Goal: Information Seeking & Learning: Learn about a topic

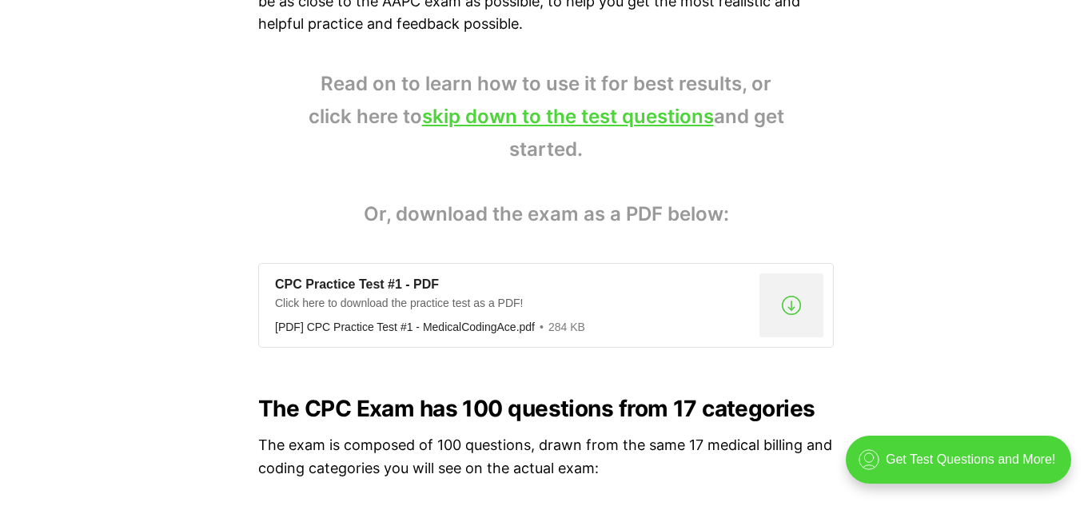
scroll to position [1119, 0]
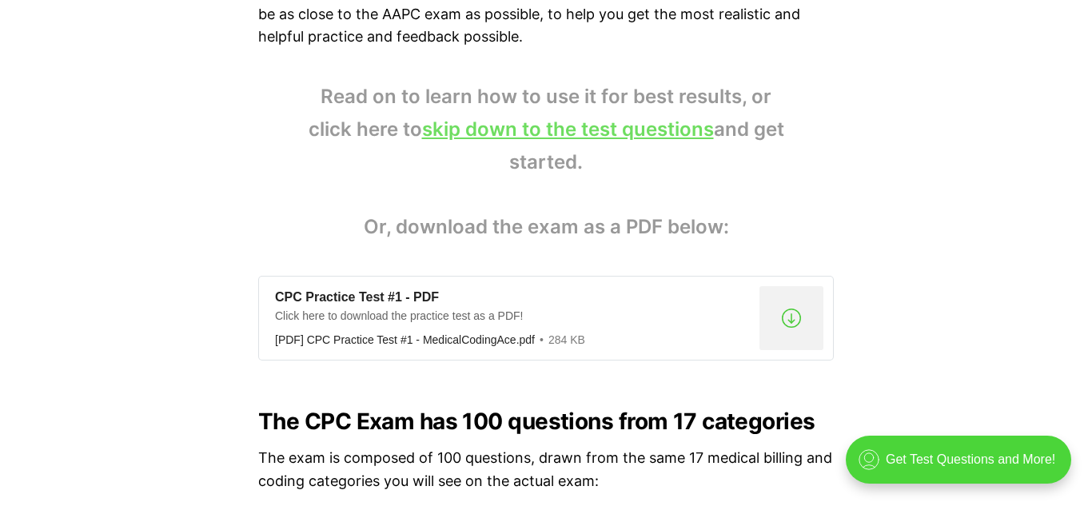
click at [609, 129] on link "skip down to the test questions" at bounding box center [568, 128] width 292 height 23
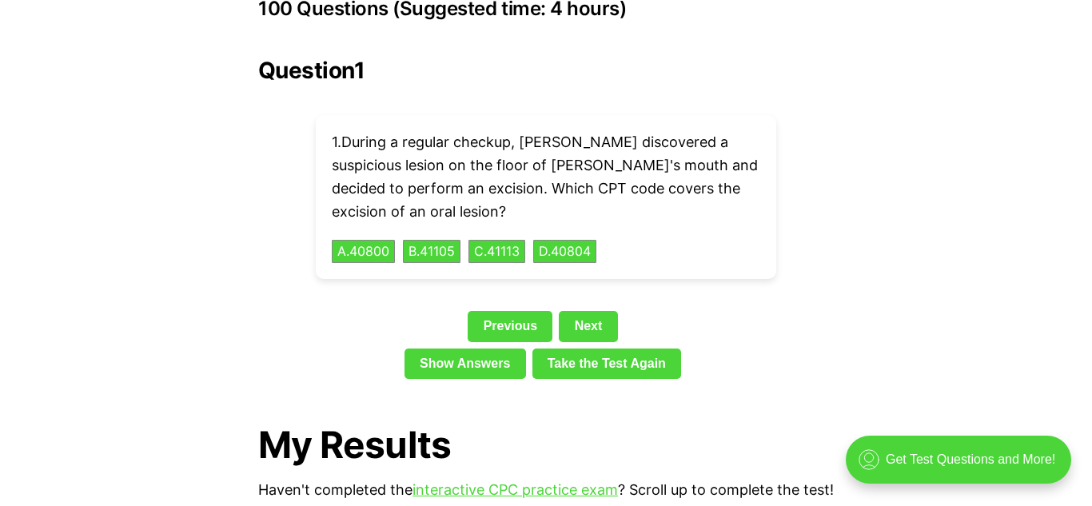
scroll to position [3599, 0]
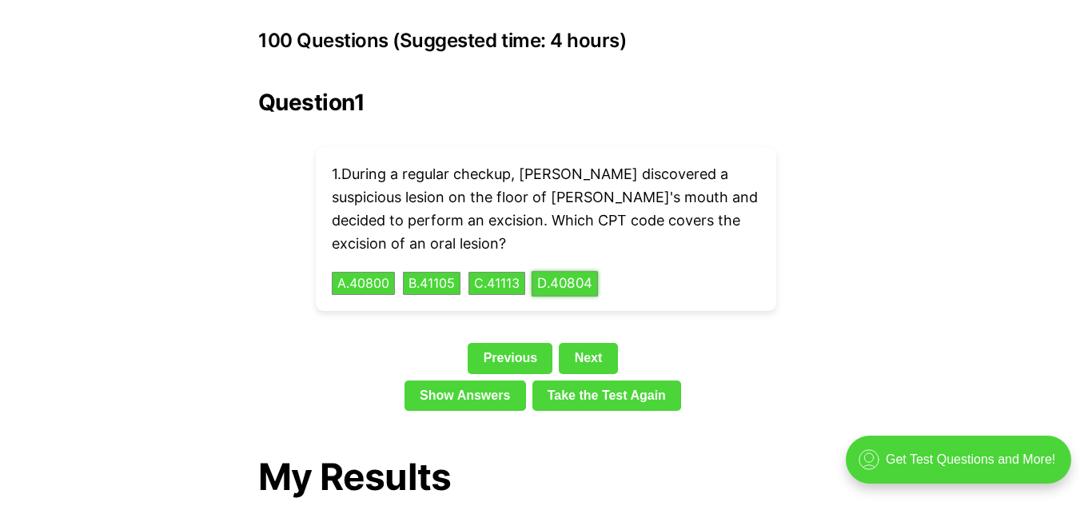
click at [582, 271] on button "D . 40804" at bounding box center [564, 283] width 66 height 25
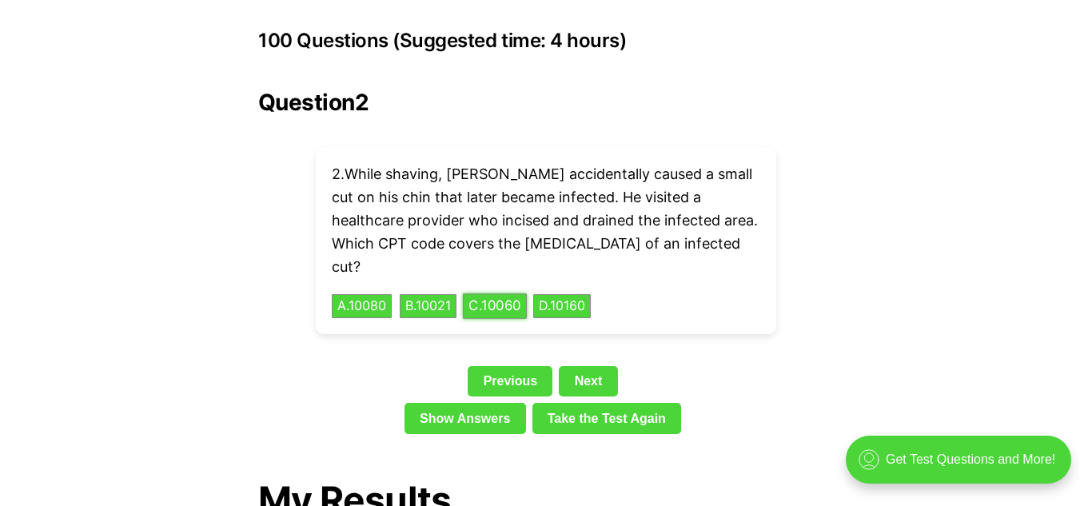
click at [498, 294] on button "C . 10060" at bounding box center [495, 306] width 64 height 25
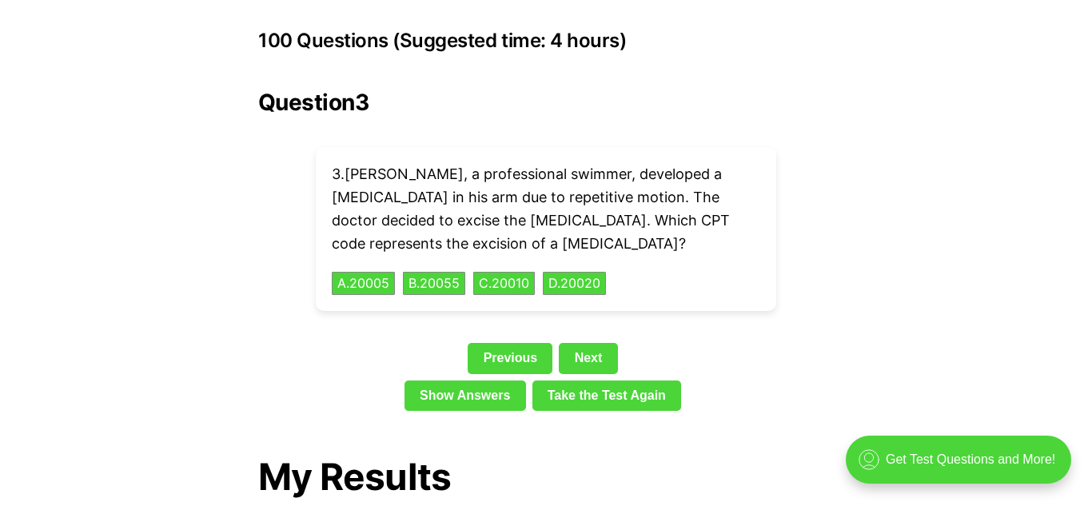
click at [588, 113] on div "Question 3 3 . [PERSON_NAME], a professional swimmer, developed a [MEDICAL_DATA…" at bounding box center [545, 254] width 575 height 328
click at [588, 271] on button "D . 20020" at bounding box center [574, 283] width 66 height 25
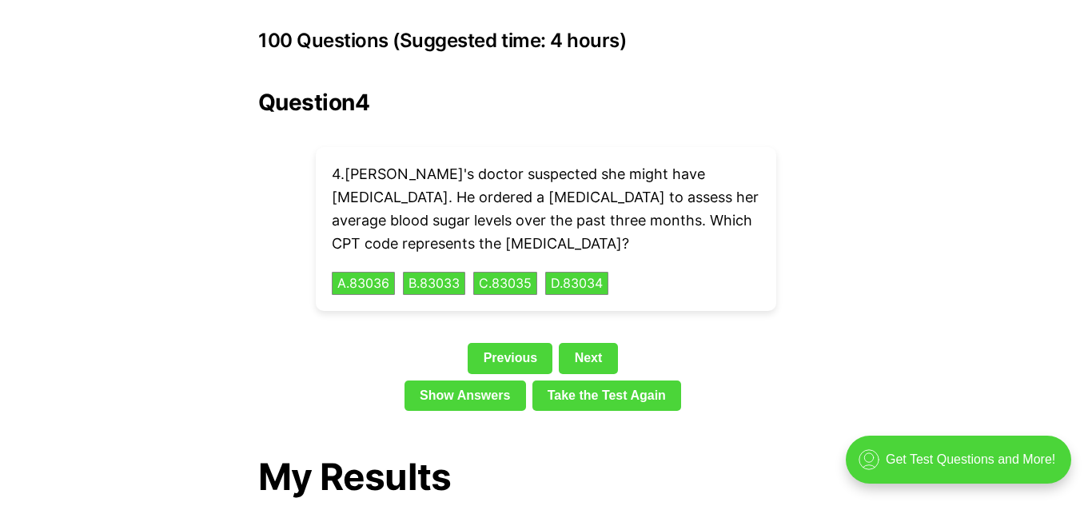
click at [418, 163] on p "4 . Ella's doctor suspected she might have [MEDICAL_DATA]. He ordered a [MEDICA…" at bounding box center [546, 209] width 428 height 92
click at [353, 271] on button "A . 83036" at bounding box center [363, 283] width 66 height 25
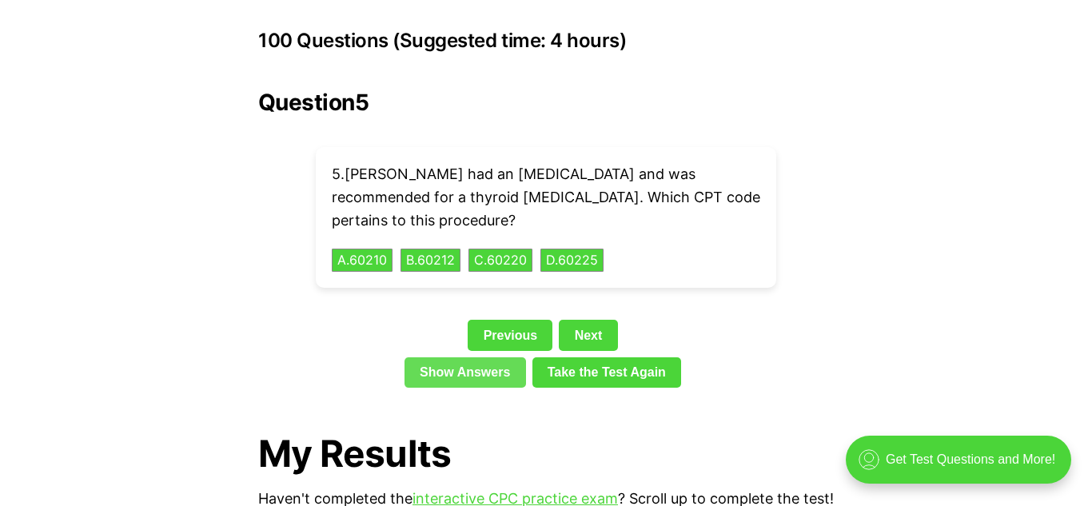
click at [436, 357] on link "Show Answers" at bounding box center [464, 372] width 121 height 30
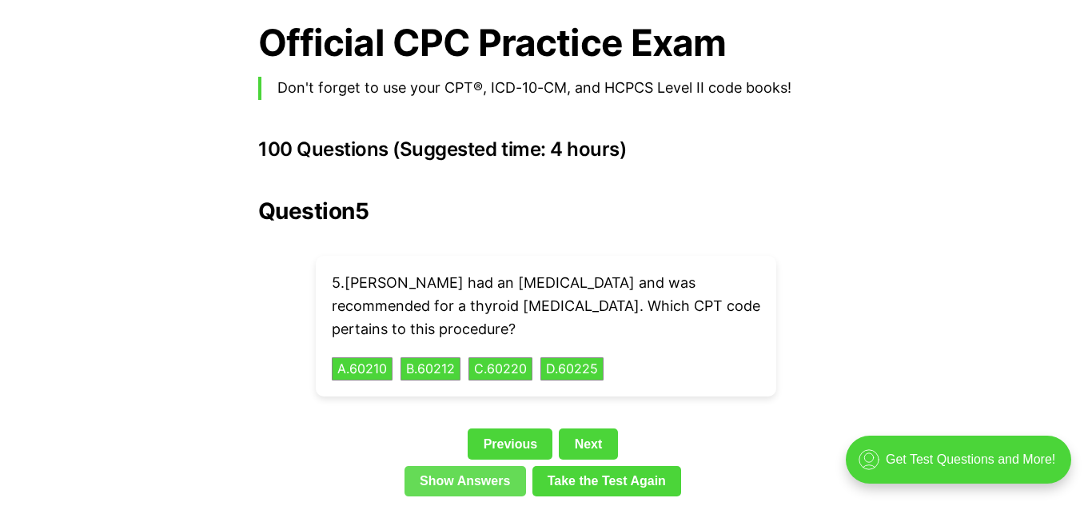
scroll to position [3491, 0]
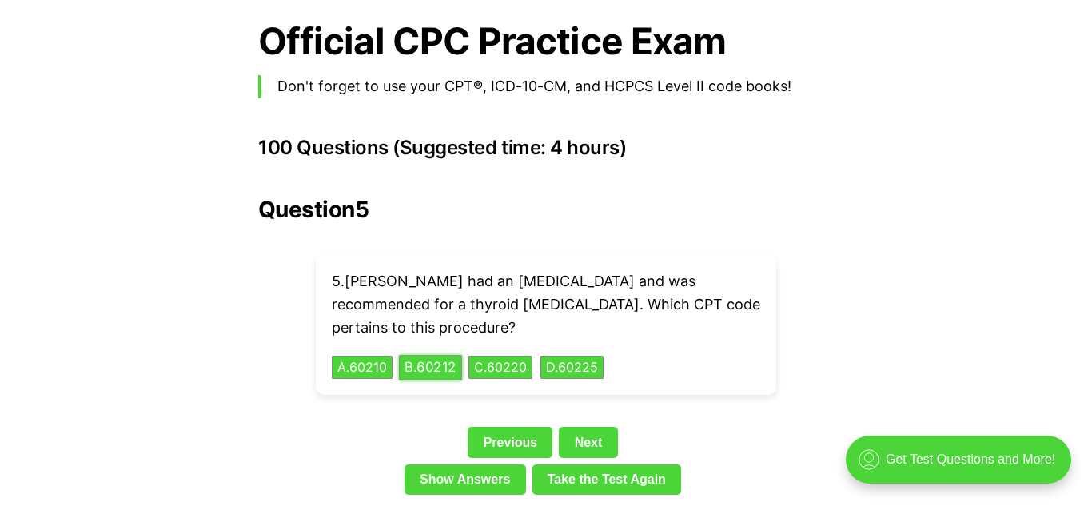
click at [447, 355] on button "B . 60212" at bounding box center [430, 367] width 63 height 25
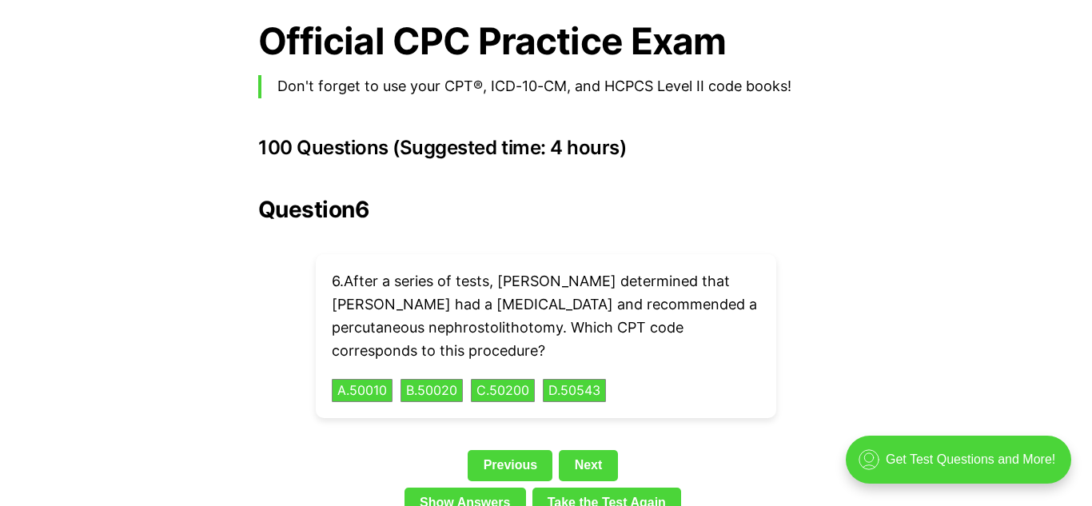
click at [503, 273] on p "6 . After a series of tests, [PERSON_NAME] determined that [PERSON_NAME] had a …" at bounding box center [546, 316] width 428 height 92
click at [505, 378] on button "C . 50200" at bounding box center [502, 390] width 67 height 25
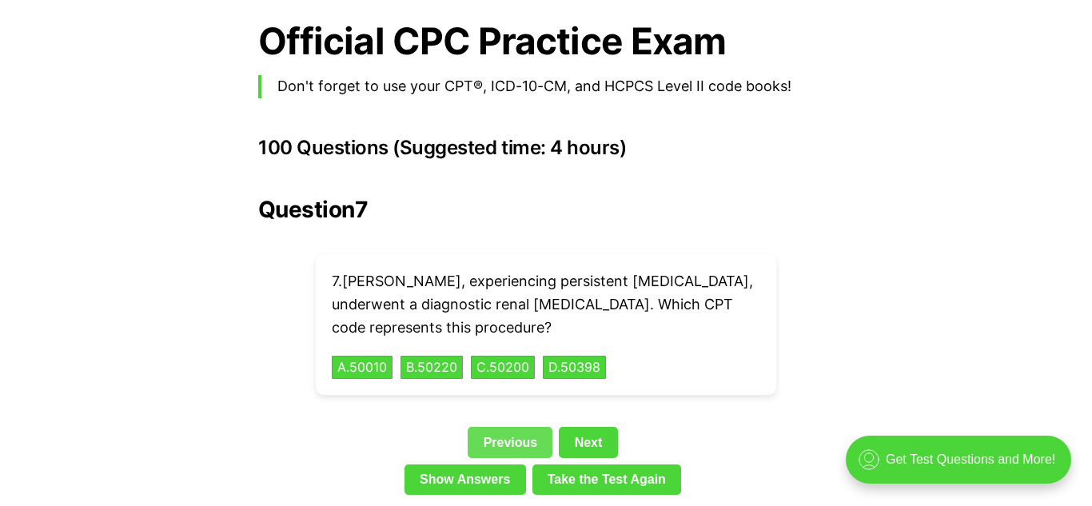
click at [495, 427] on link "Previous" at bounding box center [510, 442] width 85 height 30
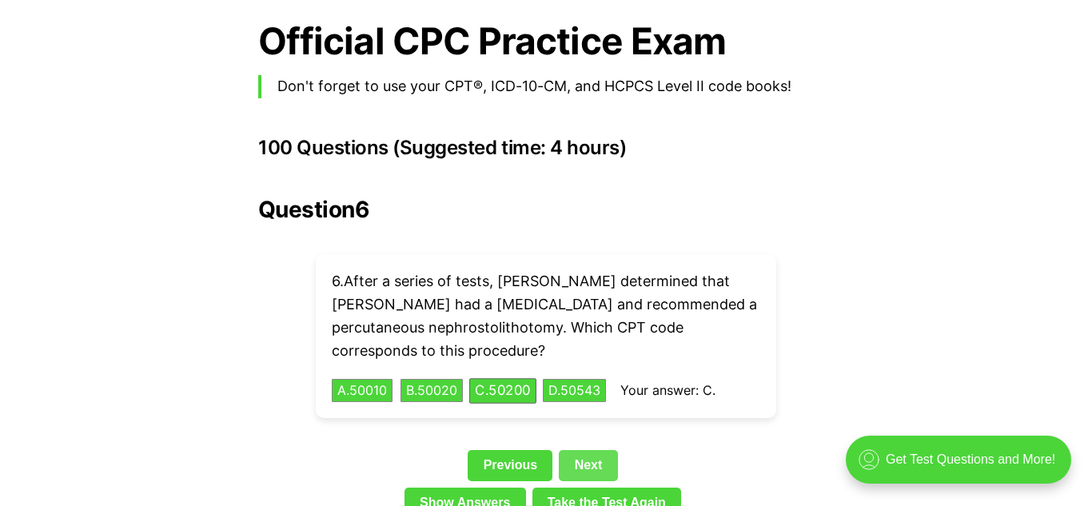
click at [598, 450] on link "Next" at bounding box center [588, 465] width 58 height 30
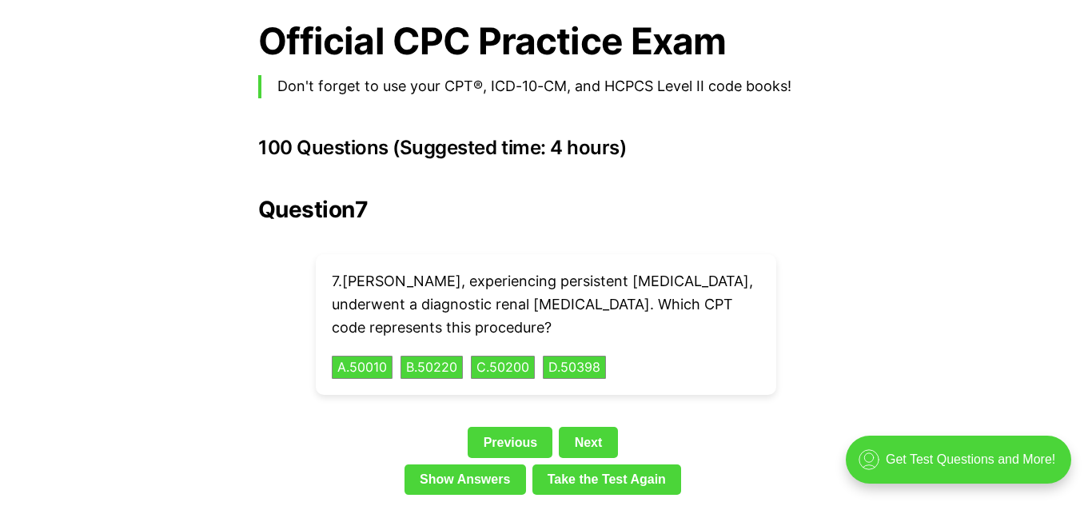
click at [416, 285] on p "7 . [PERSON_NAME], experiencing persistent [MEDICAL_DATA], underwent a diagnost…" at bounding box center [546, 304] width 428 height 69
click at [380, 355] on button "A . 50010" at bounding box center [362, 367] width 64 height 25
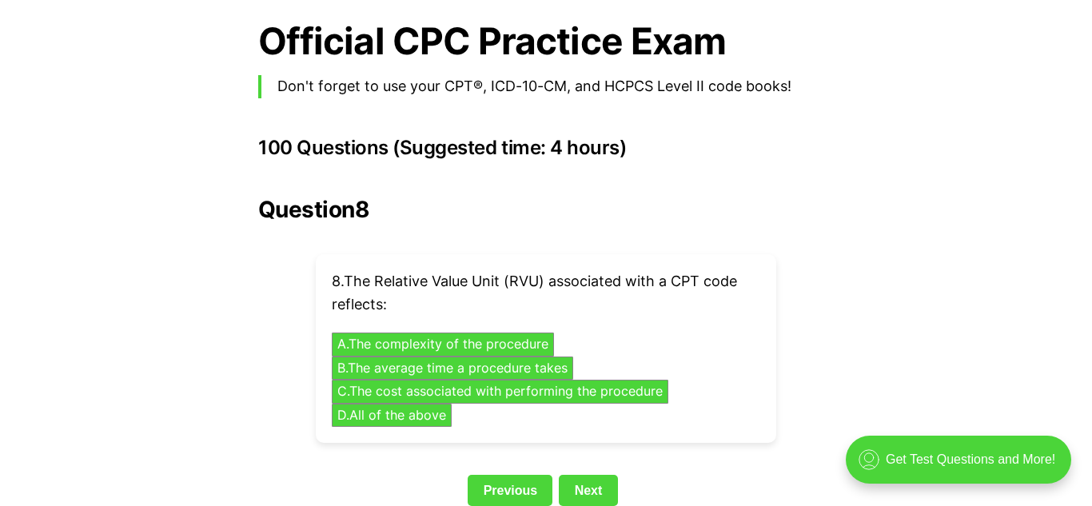
click at [407, 270] on p "8 . The Relative Value Unit (RVU) associated with a CPT code reflects:" at bounding box center [546, 293] width 428 height 46
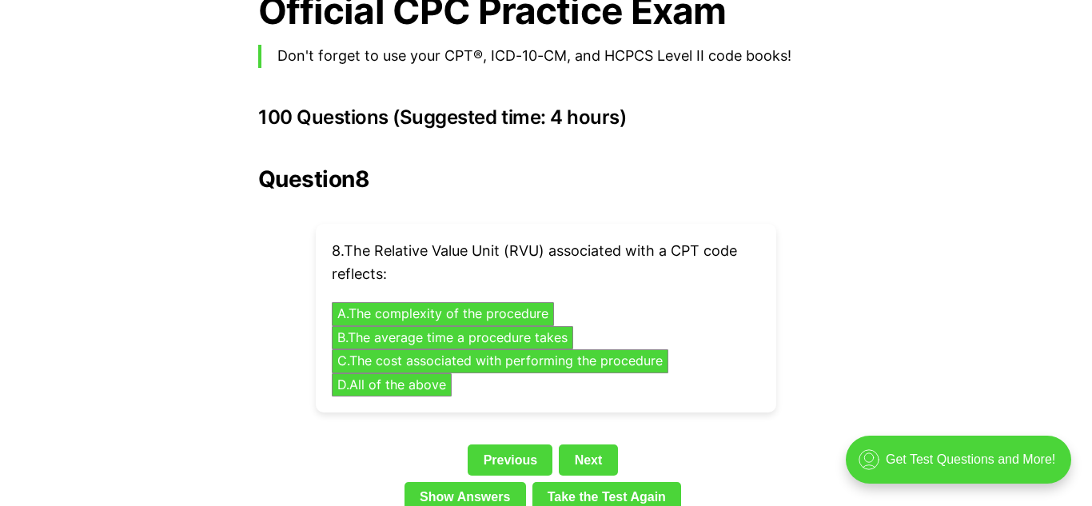
scroll to position [3523, 0]
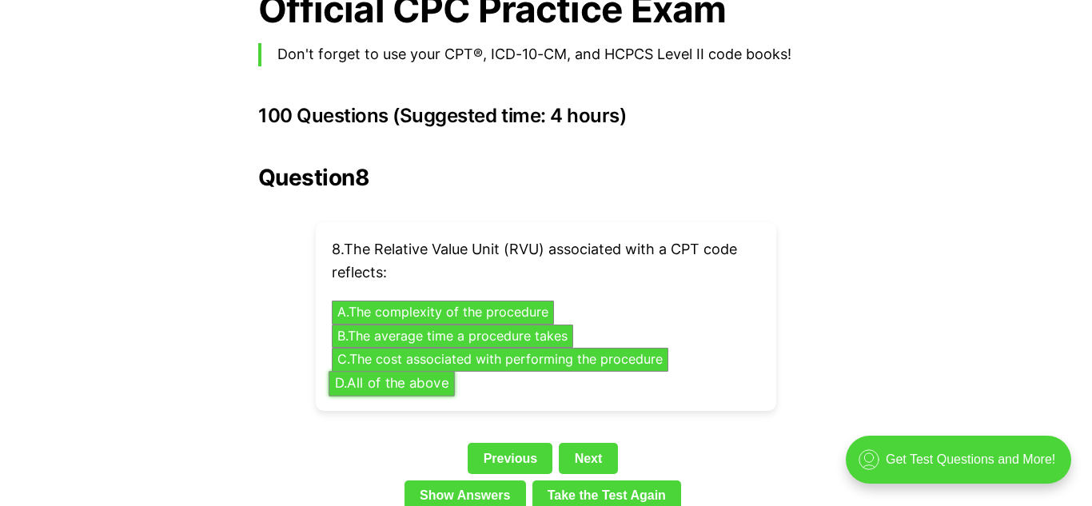
click at [426, 371] on button "D . All of the above" at bounding box center [391, 383] width 126 height 25
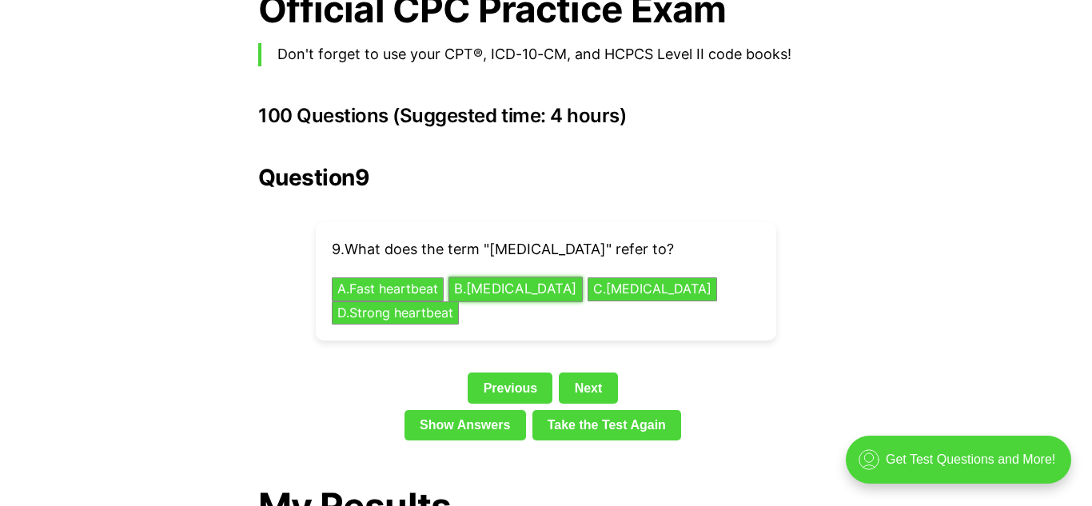
click at [495, 277] on button "B . [MEDICAL_DATA]" at bounding box center [515, 289] width 134 height 25
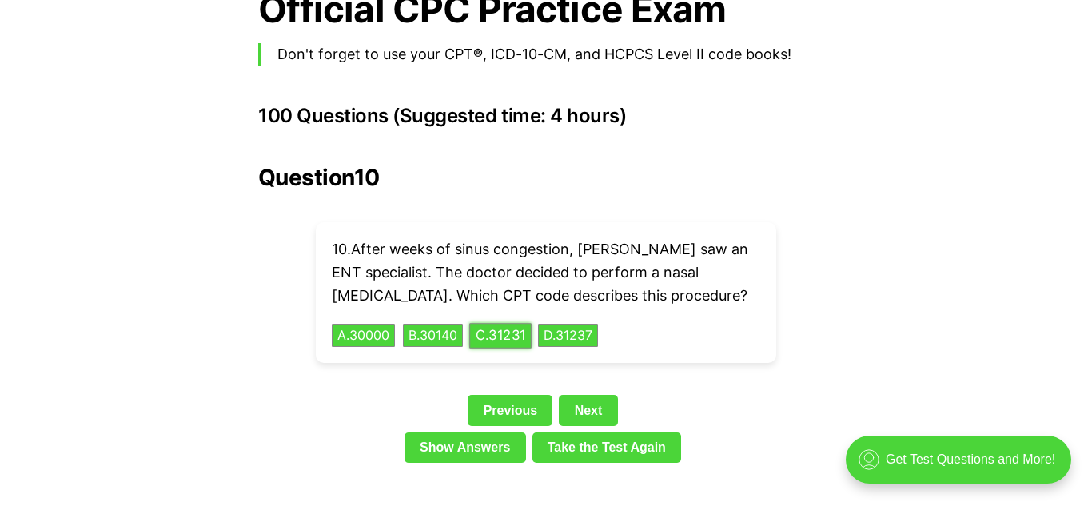
click at [506, 323] on button "C . 31231" at bounding box center [500, 335] width 62 height 25
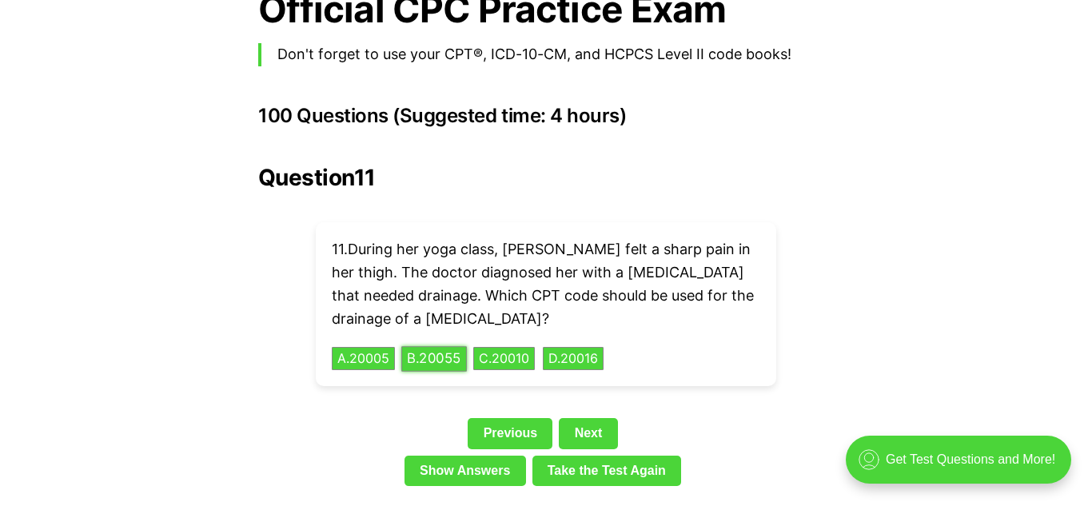
click at [452, 346] on button "B . 20055" at bounding box center [434, 358] width 66 height 25
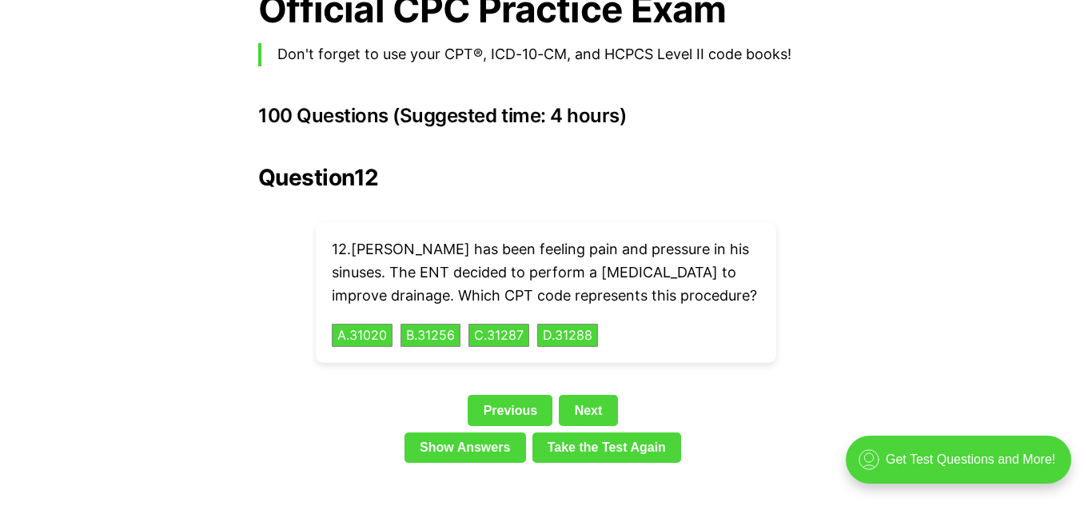
click at [271, 289] on div "Question 12 12 . [PERSON_NAME] has been feeling pain and pressure in his sinuse…" at bounding box center [545, 317] width 575 height 304
click at [354, 323] on button "A . 31020" at bounding box center [362, 335] width 64 height 25
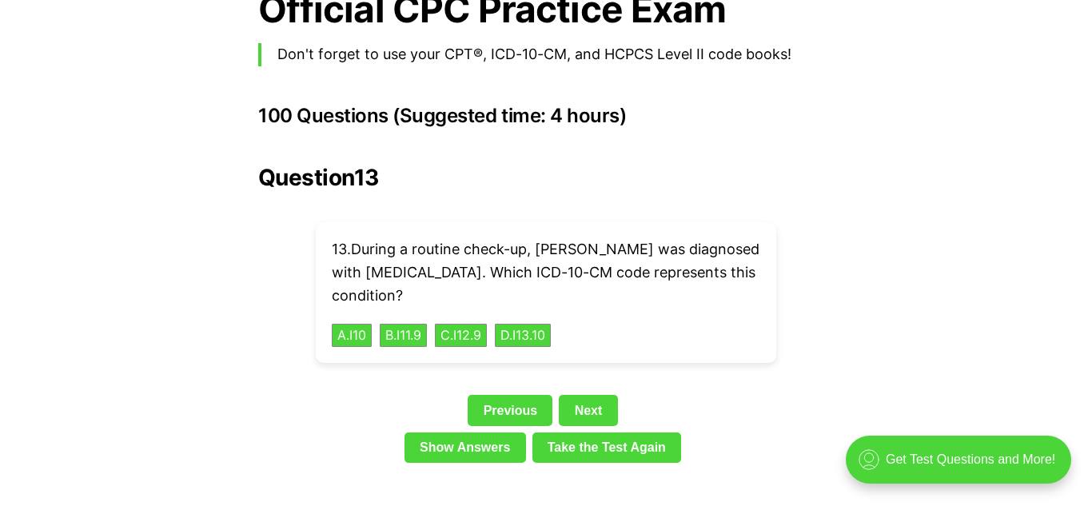
click at [356, 323] on button "A . I10" at bounding box center [352, 335] width 42 height 25
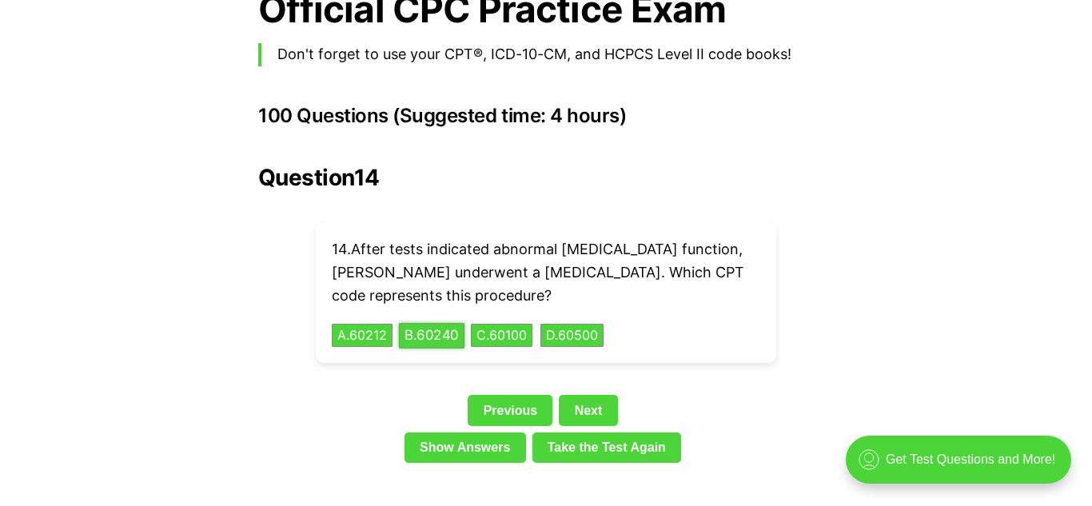
click at [444, 323] on button "B . 60240" at bounding box center [432, 335] width 66 height 25
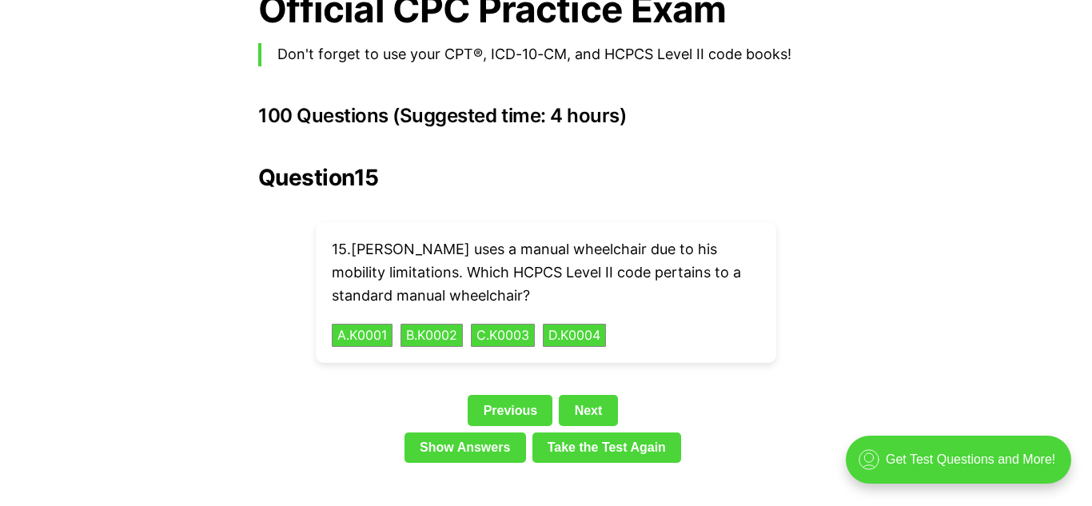
click at [360, 323] on button "A . K0001" at bounding box center [362, 335] width 64 height 25
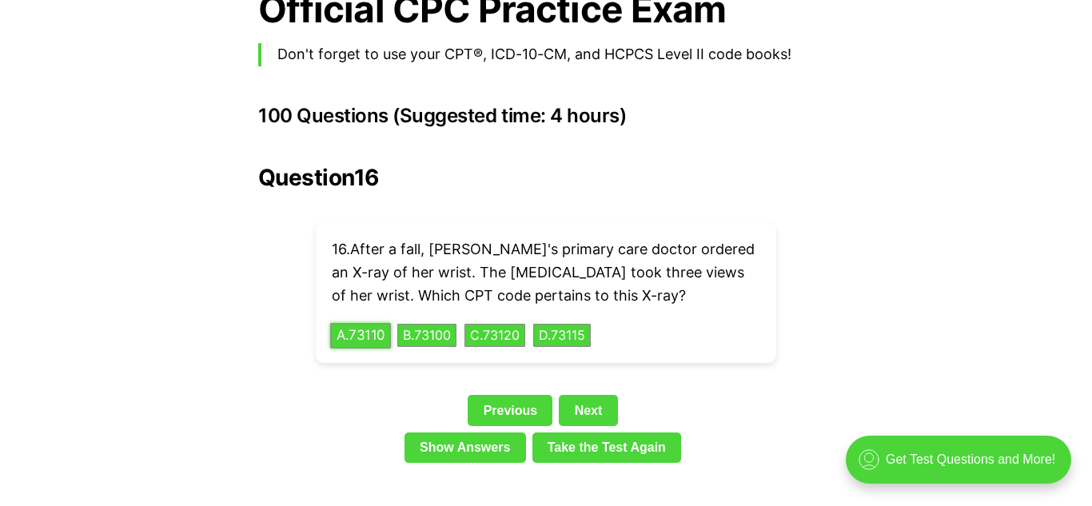
click at [378, 323] on button "A . 73110" at bounding box center [360, 335] width 61 height 25
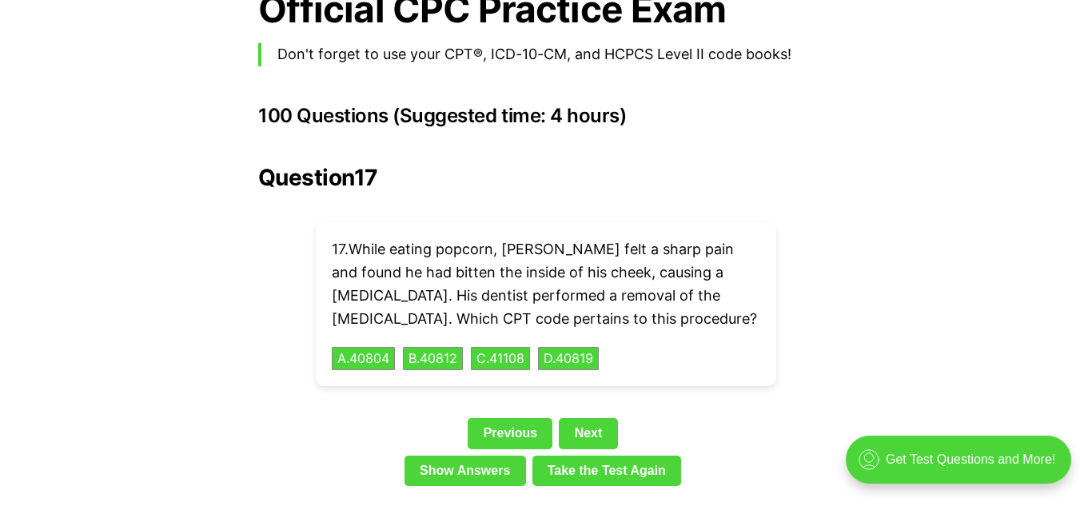
click at [420, 346] on button "B . 40812" at bounding box center [432, 358] width 63 height 25
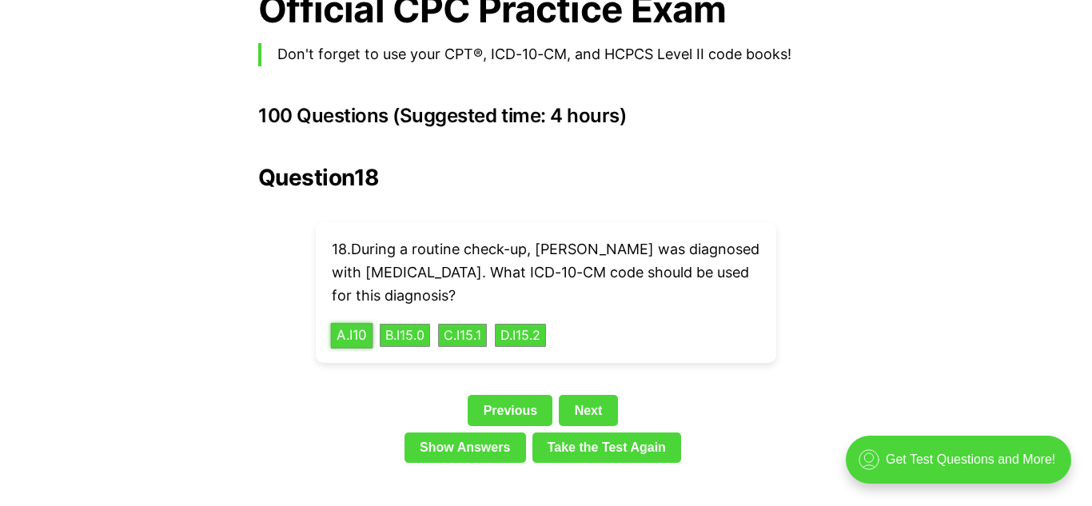
click at [352, 323] on button "A . I10" at bounding box center [352, 335] width 42 height 25
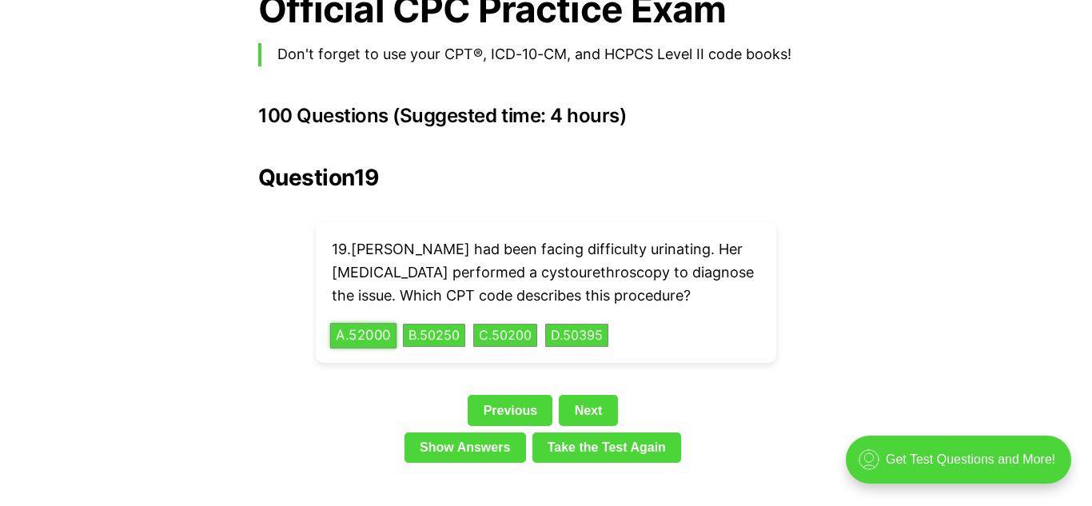
click at [380, 323] on button "A . 52000" at bounding box center [363, 335] width 66 height 25
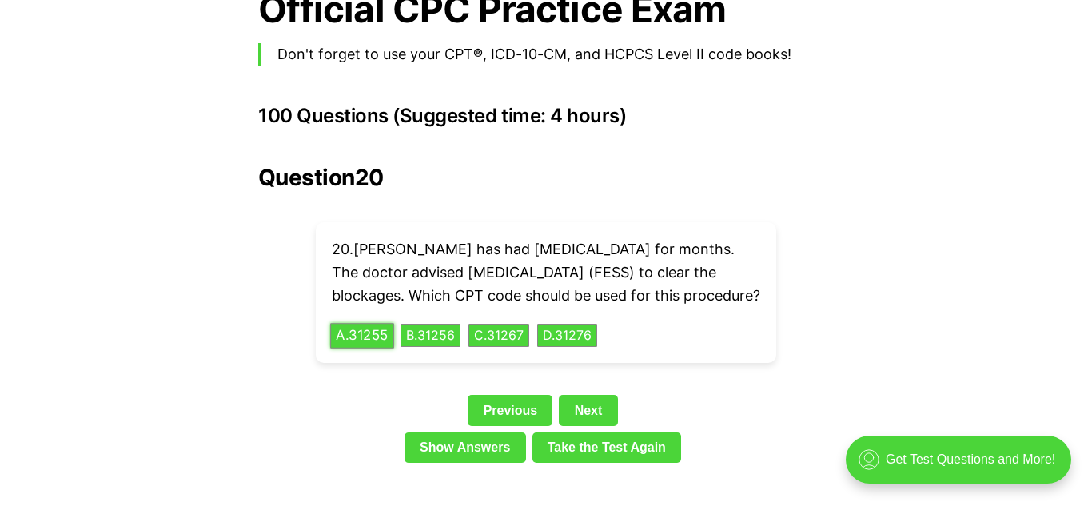
click at [364, 331] on button "A . 31255" at bounding box center [362, 335] width 64 height 25
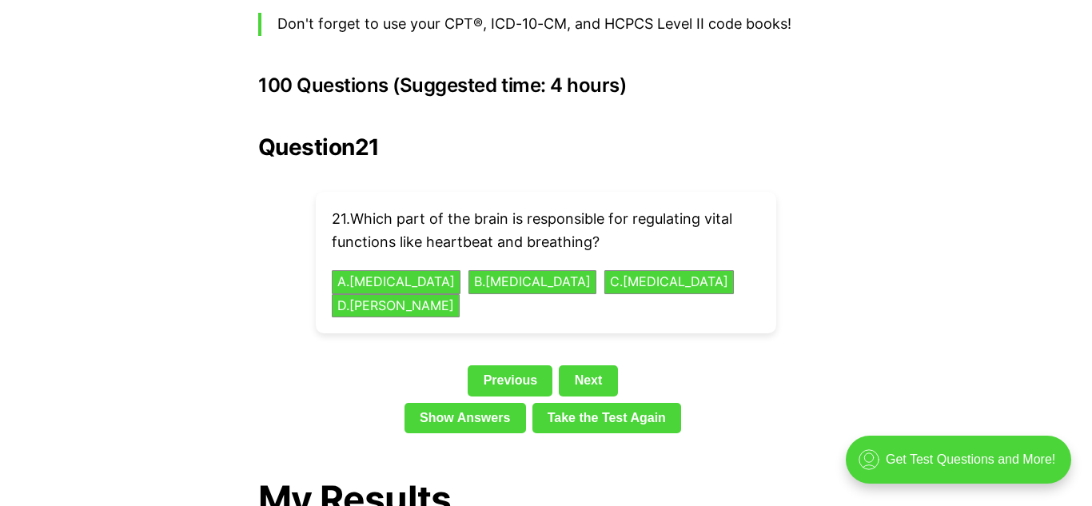
scroll to position [3555, 0]
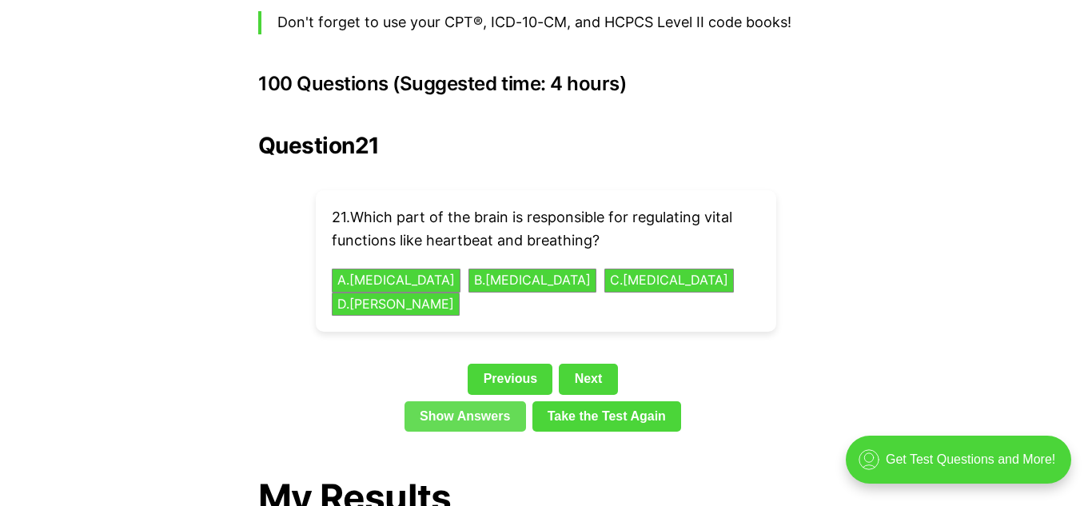
click at [463, 401] on link "Show Answers" at bounding box center [464, 416] width 121 height 30
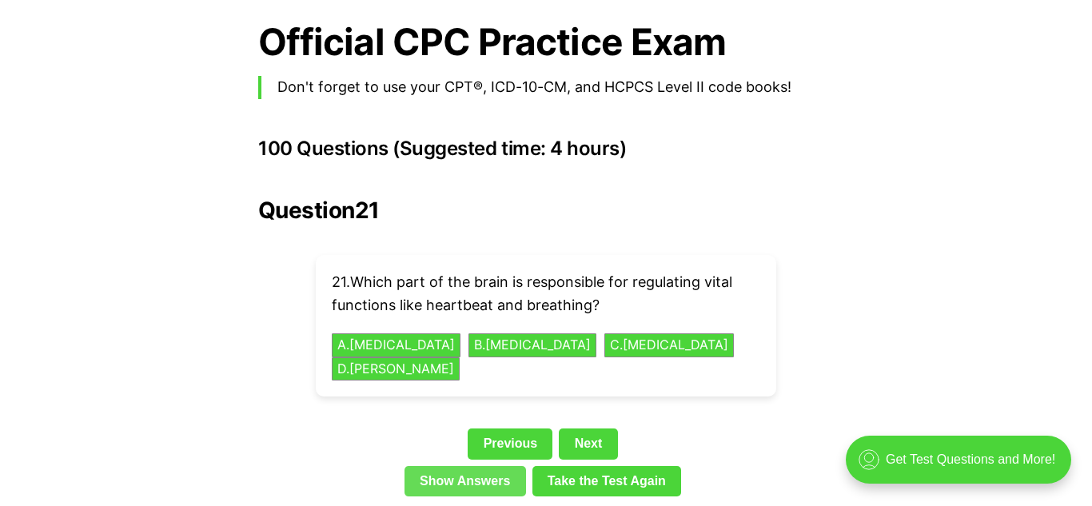
scroll to position [3468, 0]
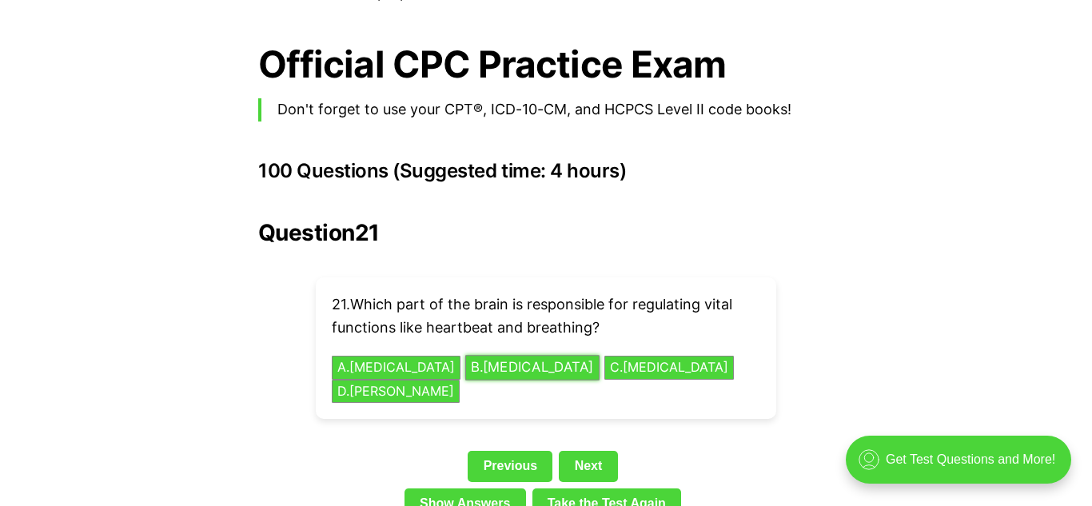
click at [550, 355] on button "B . [MEDICAL_DATA]" at bounding box center [532, 367] width 134 height 25
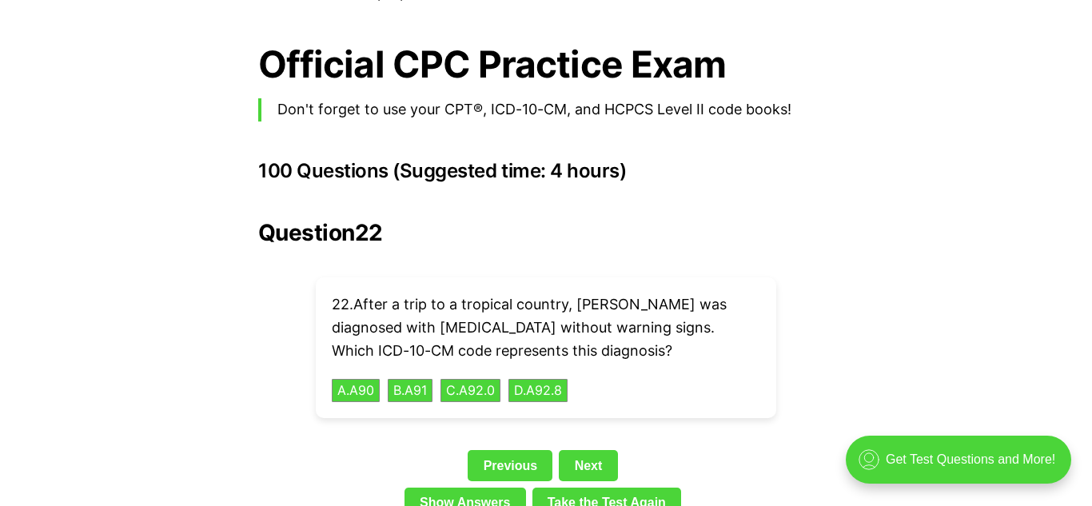
click at [596, 450] on link "Next" at bounding box center [588, 465] width 58 height 30
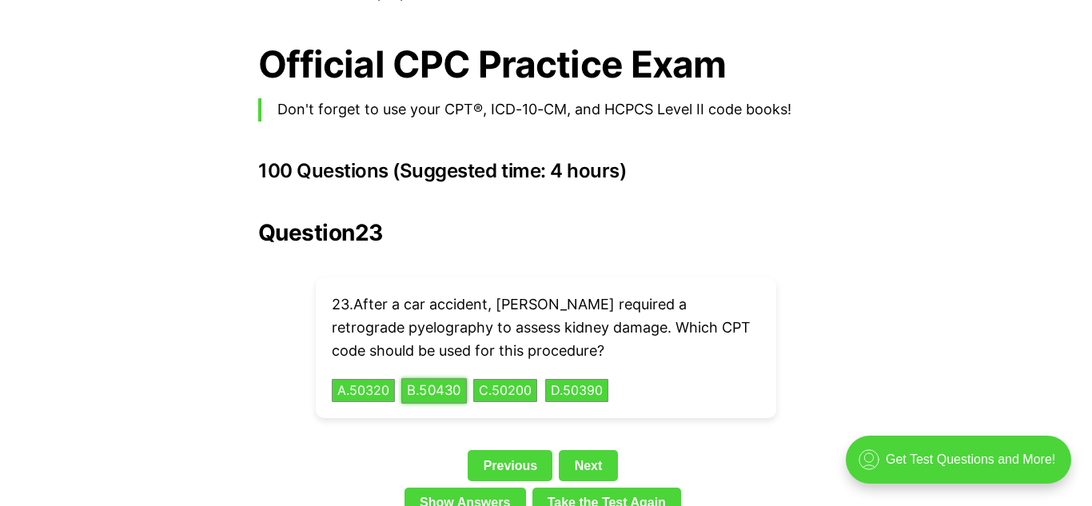
click at [444, 378] on button "B . 50430" at bounding box center [434, 390] width 66 height 25
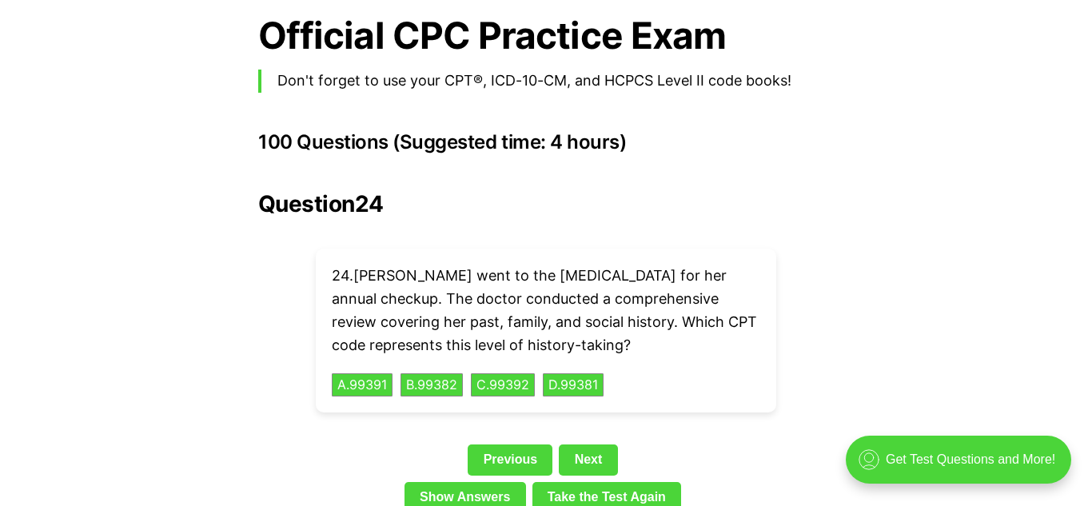
scroll to position [3500, 0]
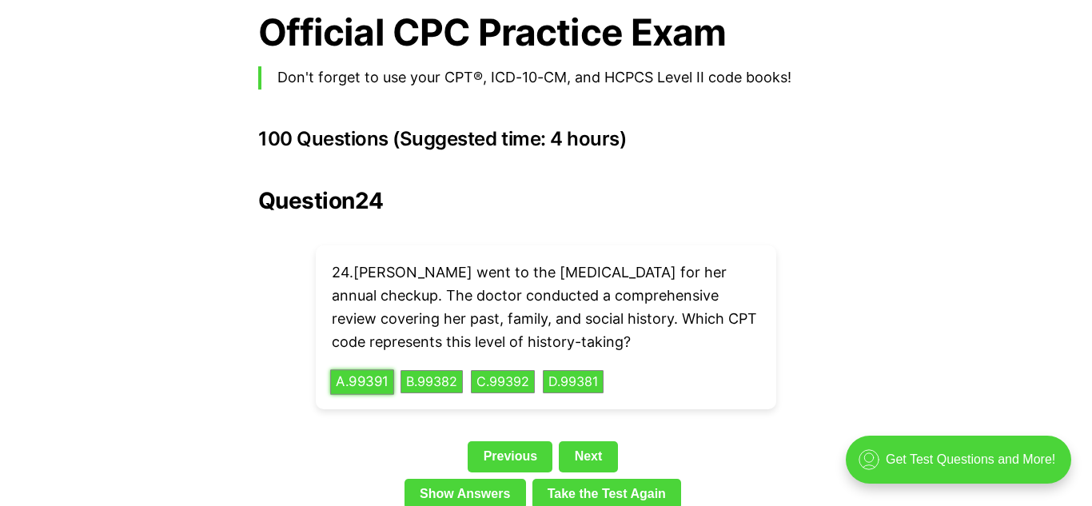
click at [334, 369] on button "A . 99391" at bounding box center [362, 381] width 64 height 25
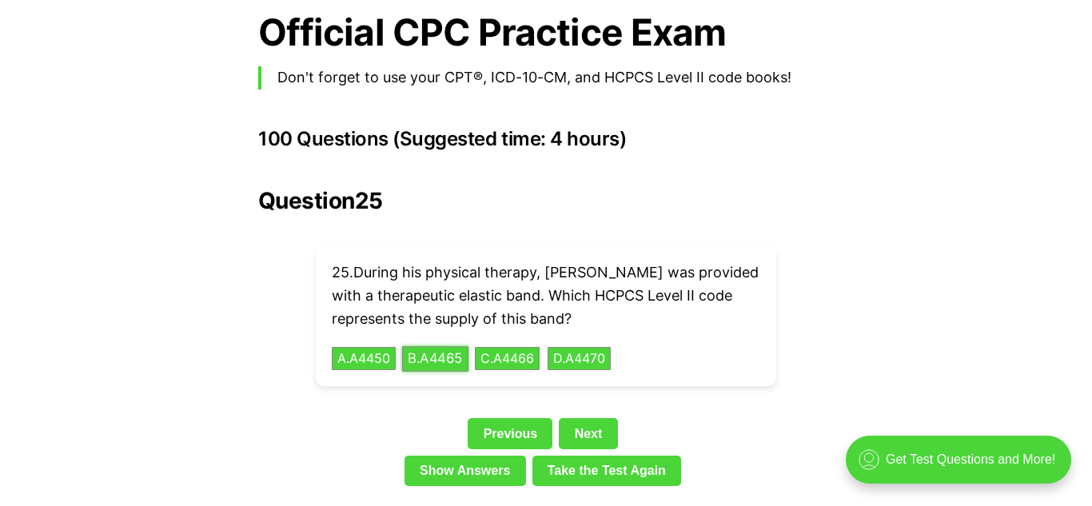
click at [448, 346] on button "B . A4465" at bounding box center [435, 358] width 66 height 25
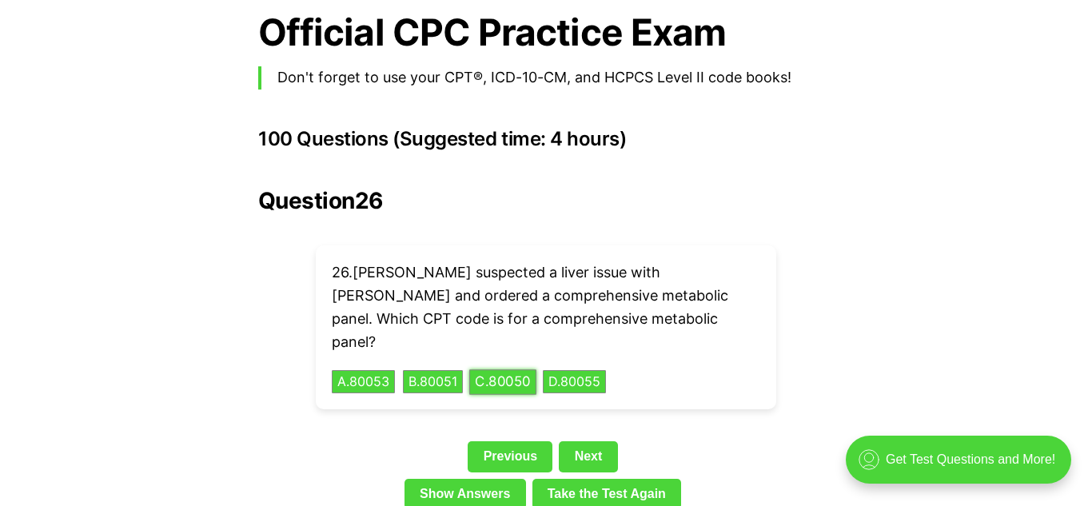
click at [516, 369] on button "C . 80050" at bounding box center [502, 381] width 67 height 25
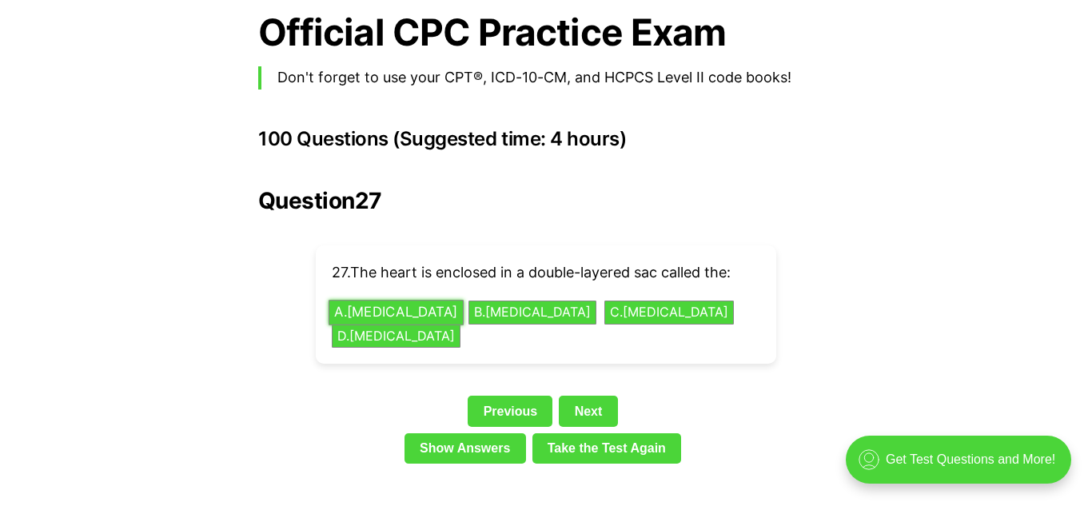
click at [395, 300] on button "A . [MEDICAL_DATA]" at bounding box center [395, 312] width 135 height 25
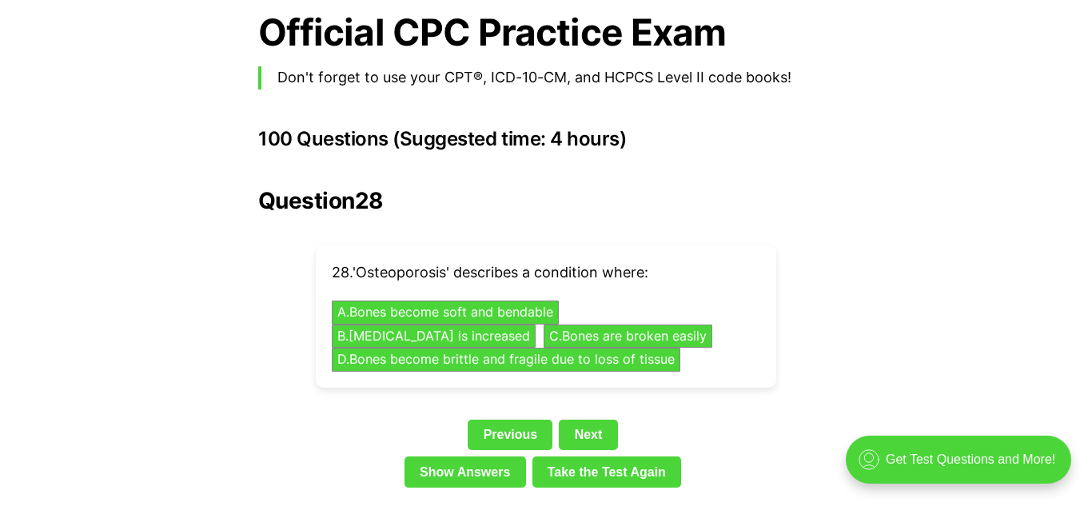
click at [442, 348] on button "D . Bones become brittle and fragile due to loss of tissue" at bounding box center [506, 360] width 366 height 25
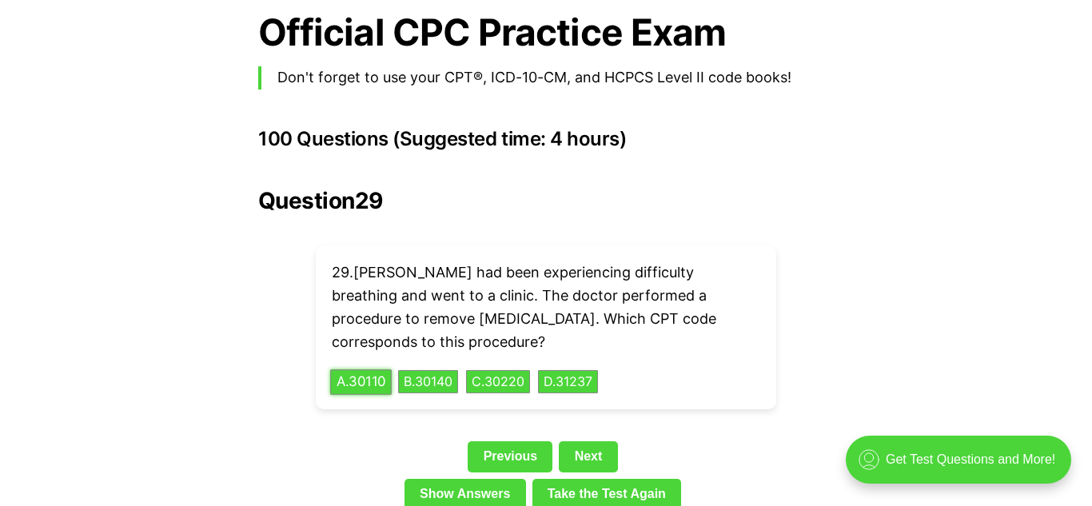
click at [364, 369] on button "A . 30110" at bounding box center [361, 381] width 62 height 25
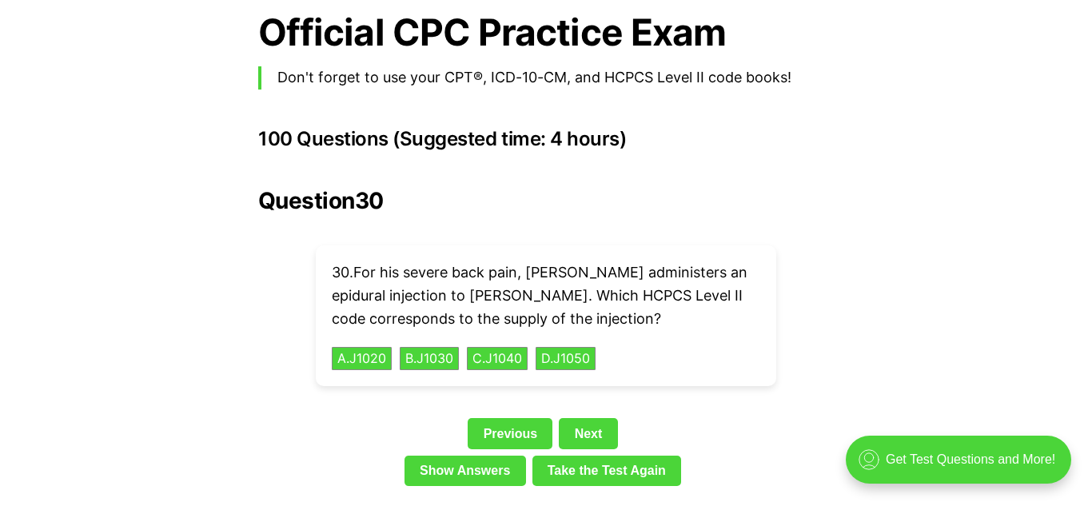
click at [488, 346] on button "C . J1040" at bounding box center [497, 358] width 64 height 25
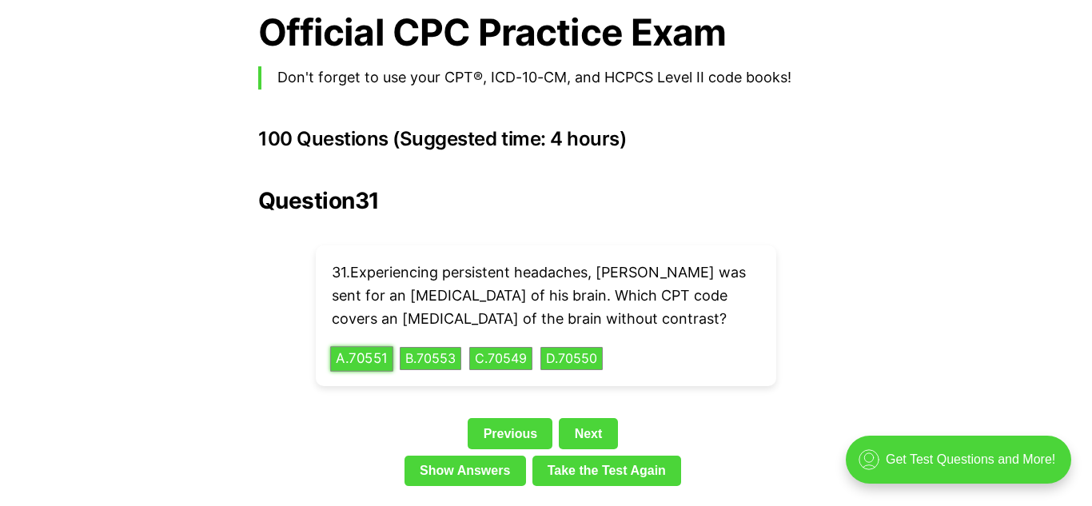
click at [356, 346] on button "A . 70551" at bounding box center [361, 358] width 63 height 25
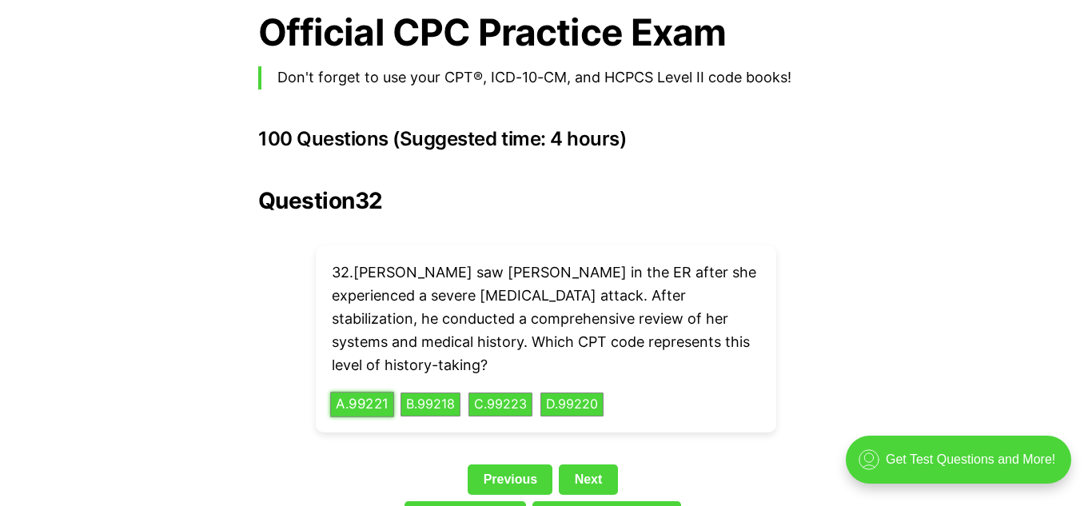
click at [352, 392] on button "A . 99221" at bounding box center [362, 404] width 64 height 25
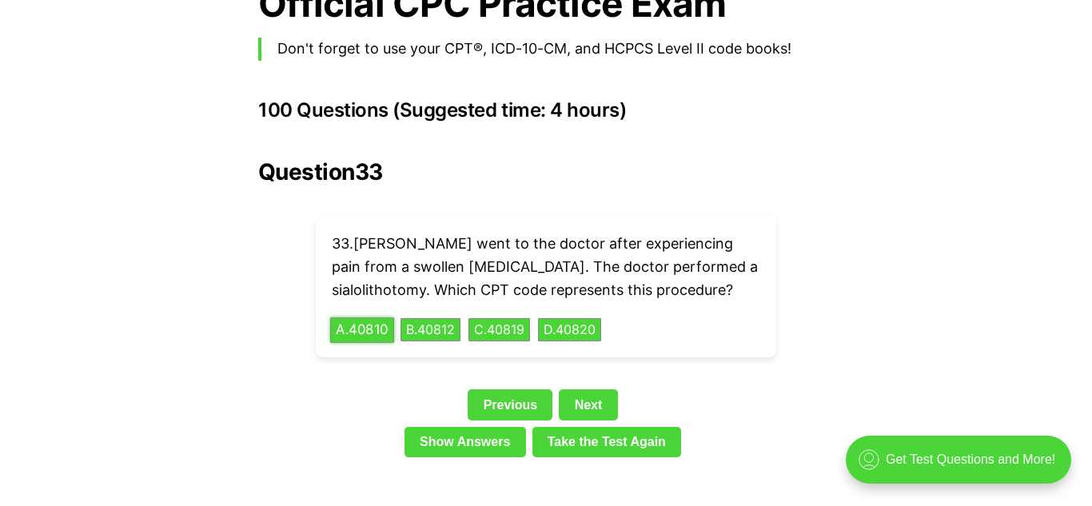
scroll to position [3532, 0]
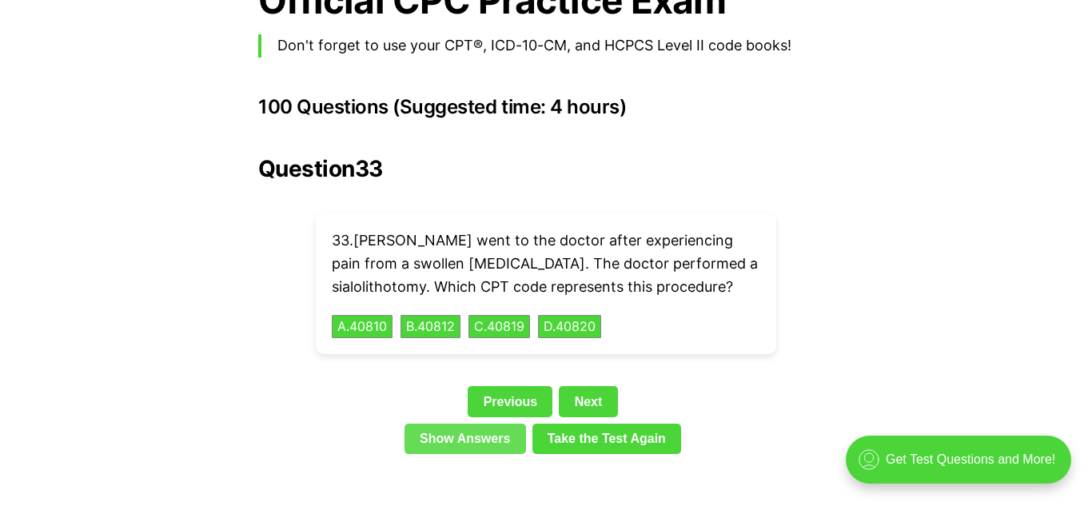
click at [430, 424] on link "Show Answers" at bounding box center [464, 439] width 121 height 30
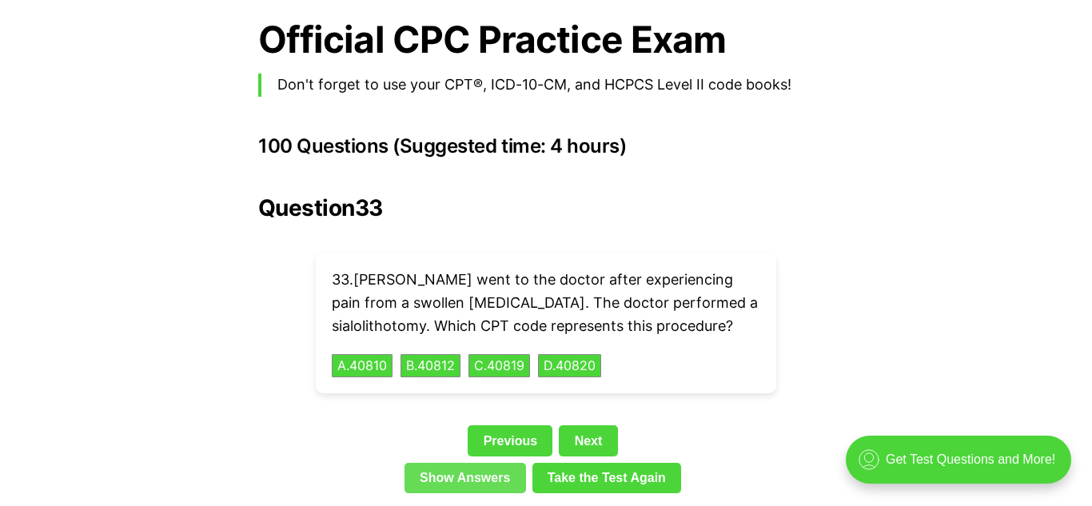
scroll to position [3491, 0]
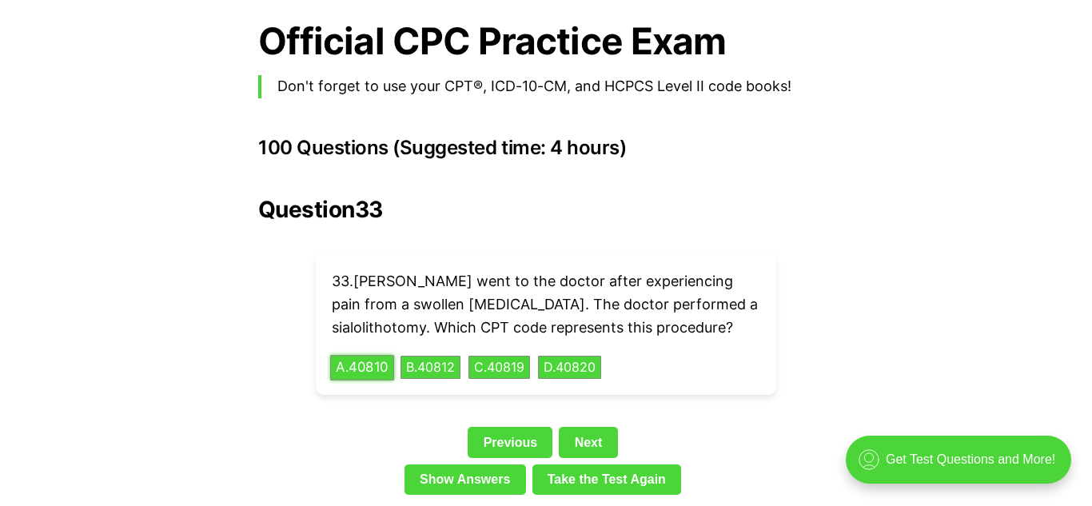
click at [350, 355] on button "A . 40810" at bounding box center [362, 367] width 64 height 25
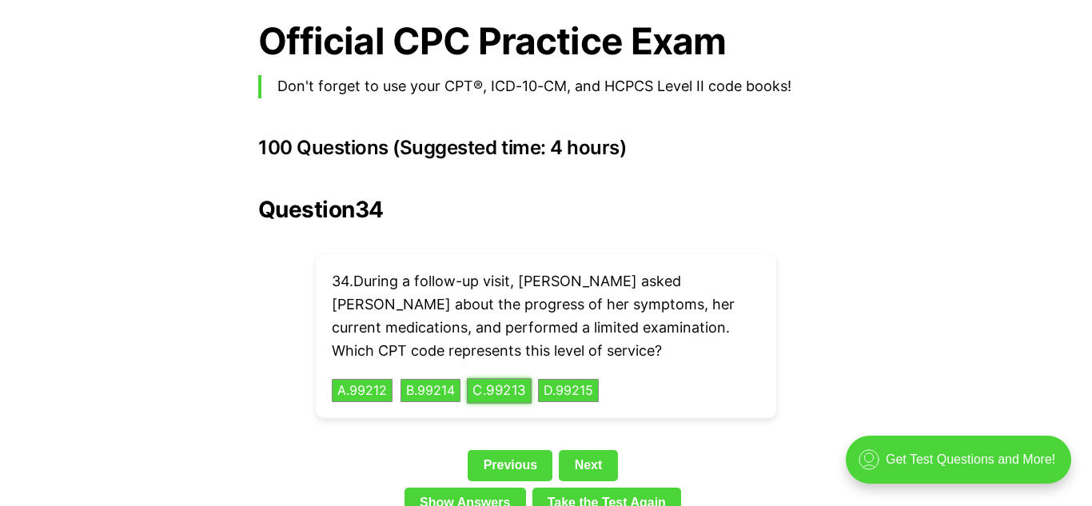
click at [503, 378] on button "C . 99213" at bounding box center [499, 390] width 65 height 25
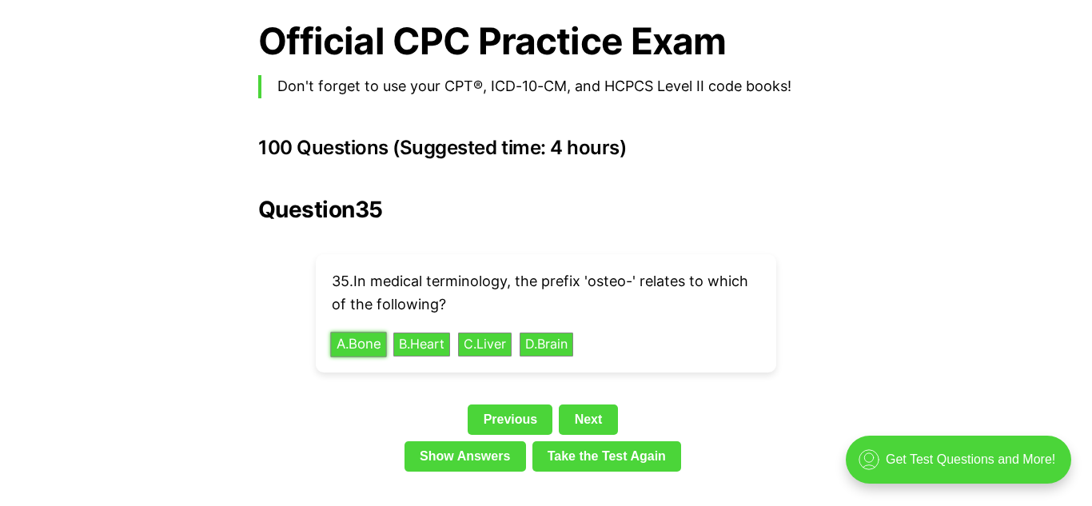
click at [352, 332] on button "A . Bone" at bounding box center [358, 344] width 56 height 25
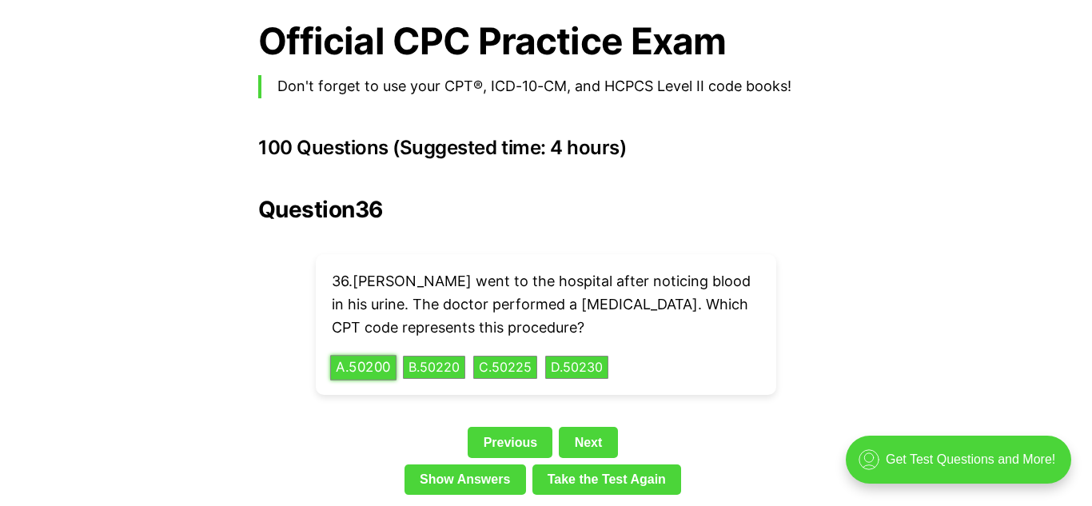
click at [366, 355] on button "A . 50200" at bounding box center [363, 367] width 66 height 25
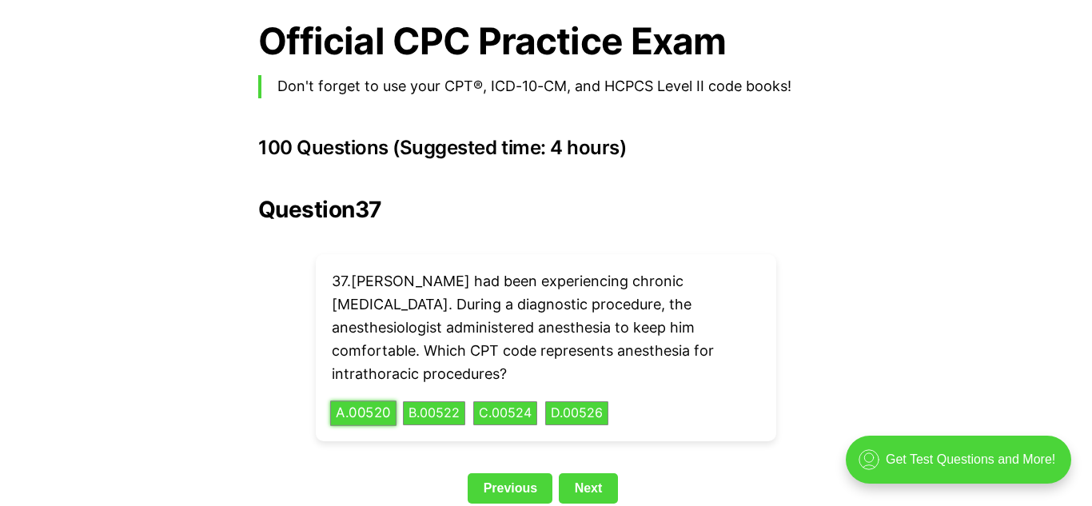
scroll to position [3523, 0]
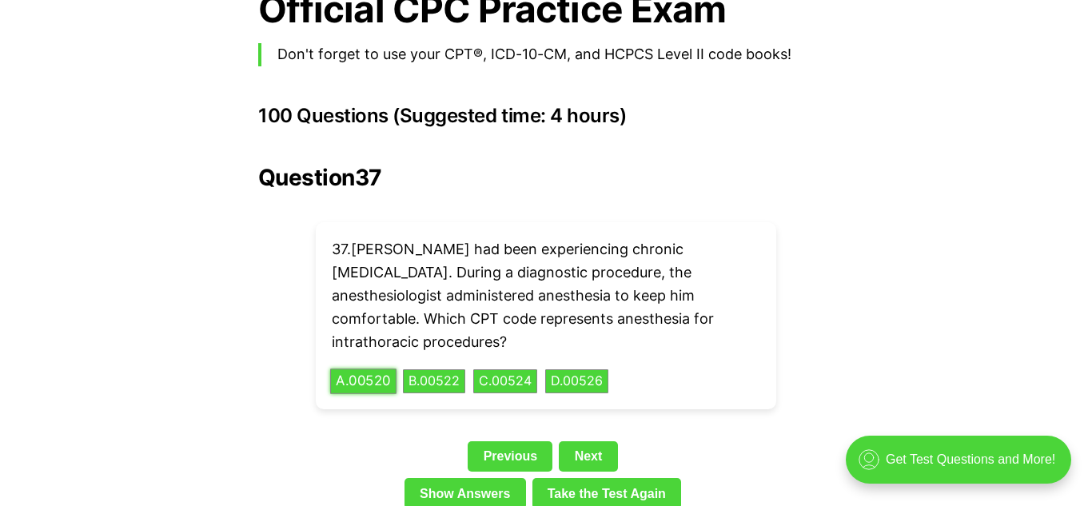
click at [372, 369] on button "A . 00520" at bounding box center [363, 381] width 66 height 25
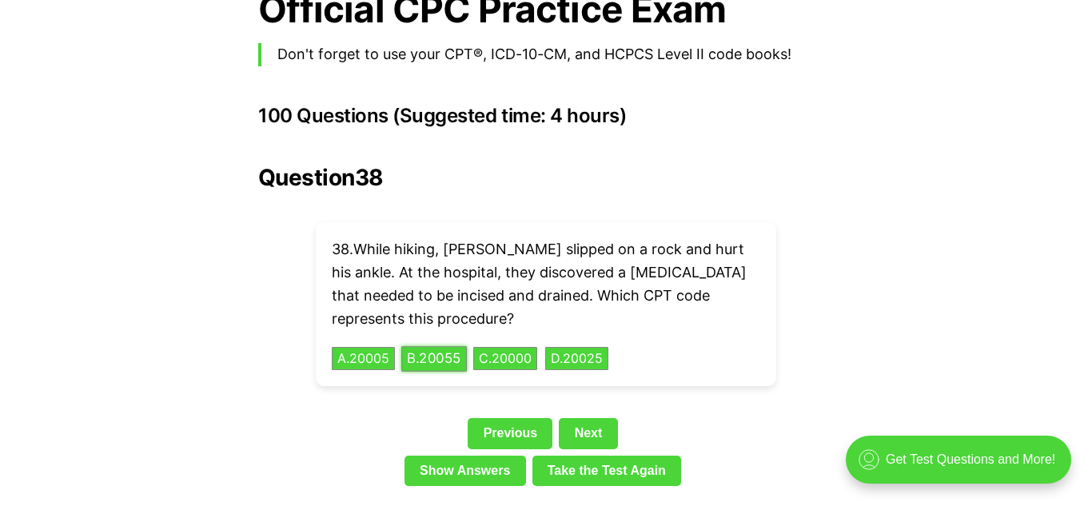
click at [424, 346] on button "B . 20055" at bounding box center [434, 358] width 66 height 25
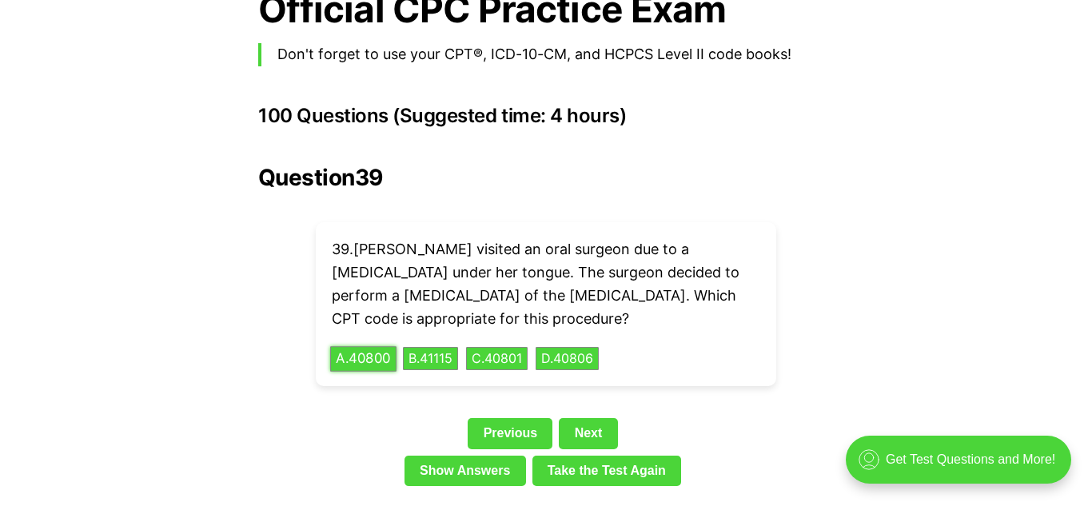
click at [361, 346] on button "A . 40800" at bounding box center [363, 358] width 66 height 25
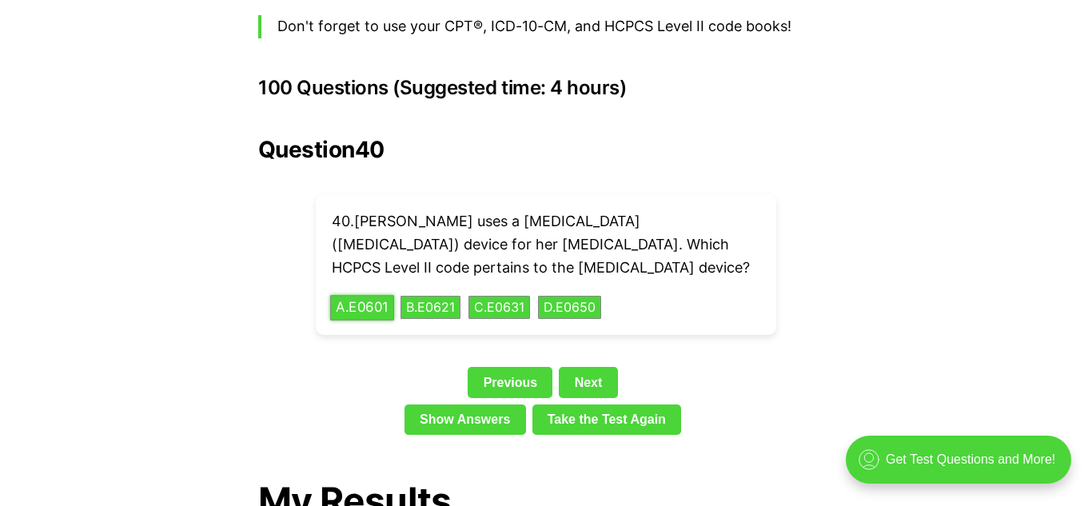
scroll to position [3555, 0]
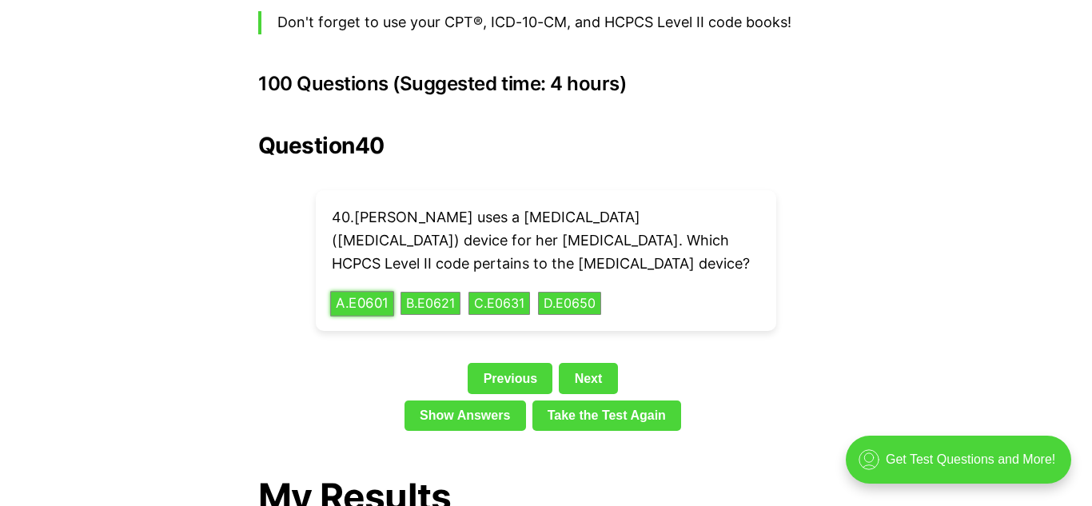
click at [356, 291] on button "A . E0601" at bounding box center [362, 303] width 64 height 25
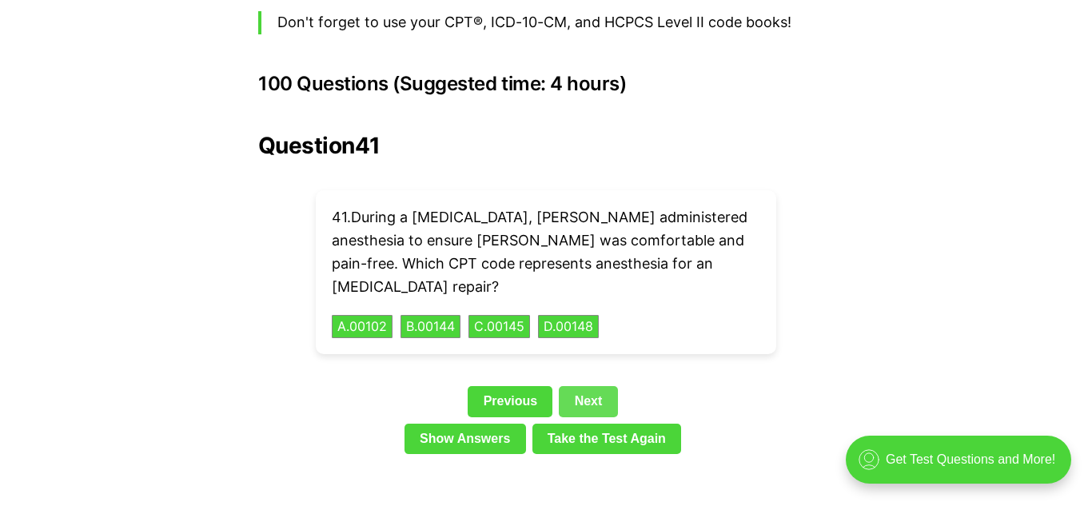
click at [586, 386] on link "Next" at bounding box center [588, 401] width 58 height 30
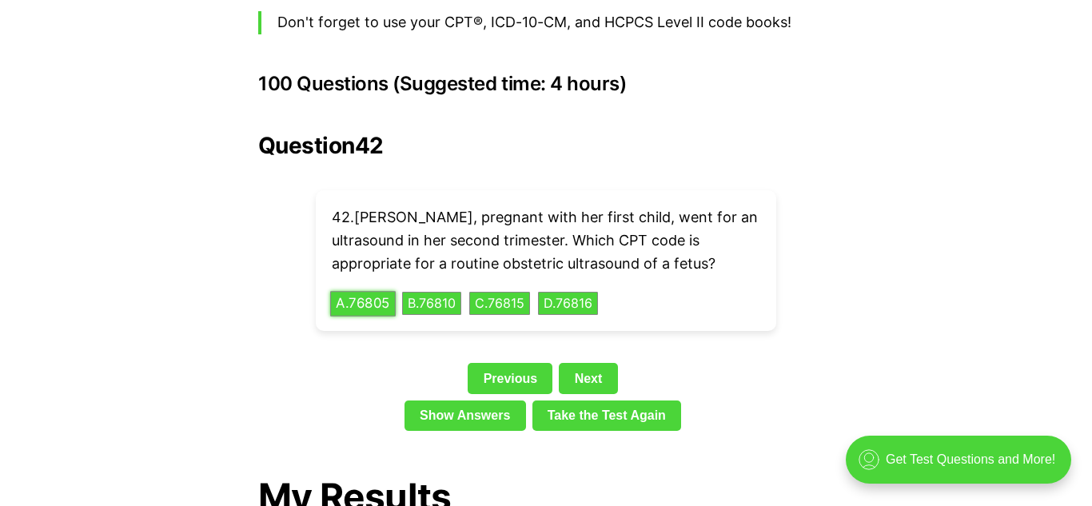
click at [352, 291] on button "A . 76805" at bounding box center [363, 303] width 66 height 25
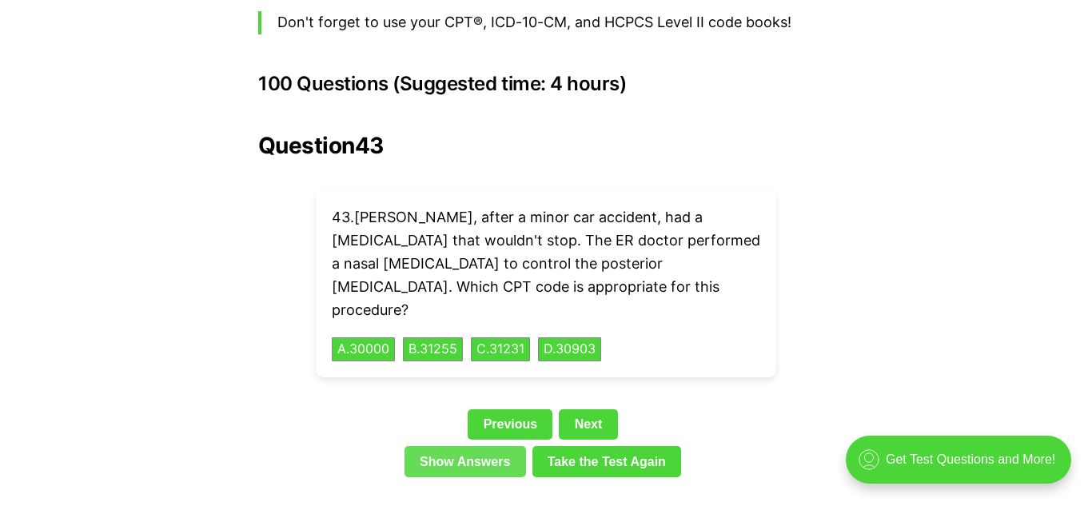
click at [501, 446] on link "Show Answers" at bounding box center [464, 461] width 121 height 30
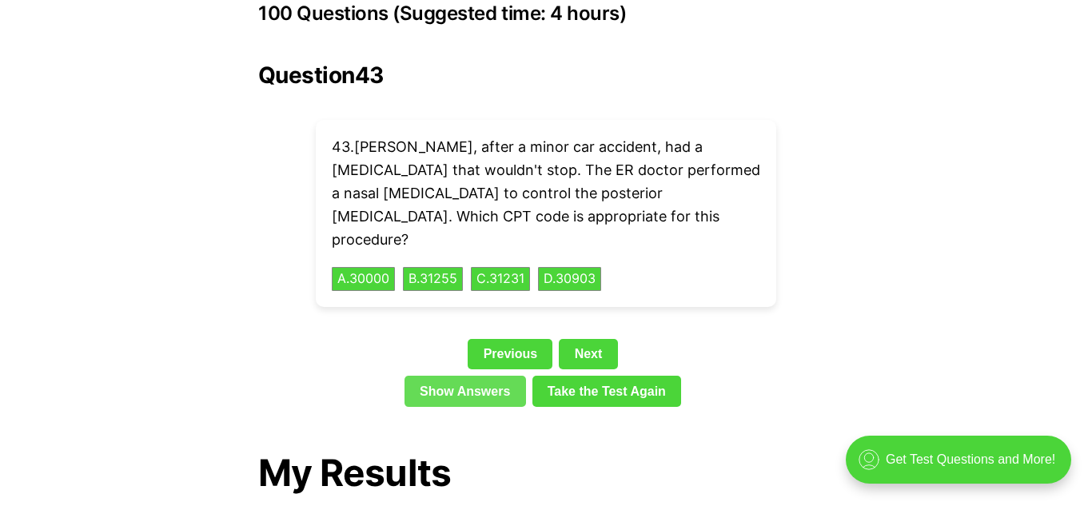
scroll to position [3611, 0]
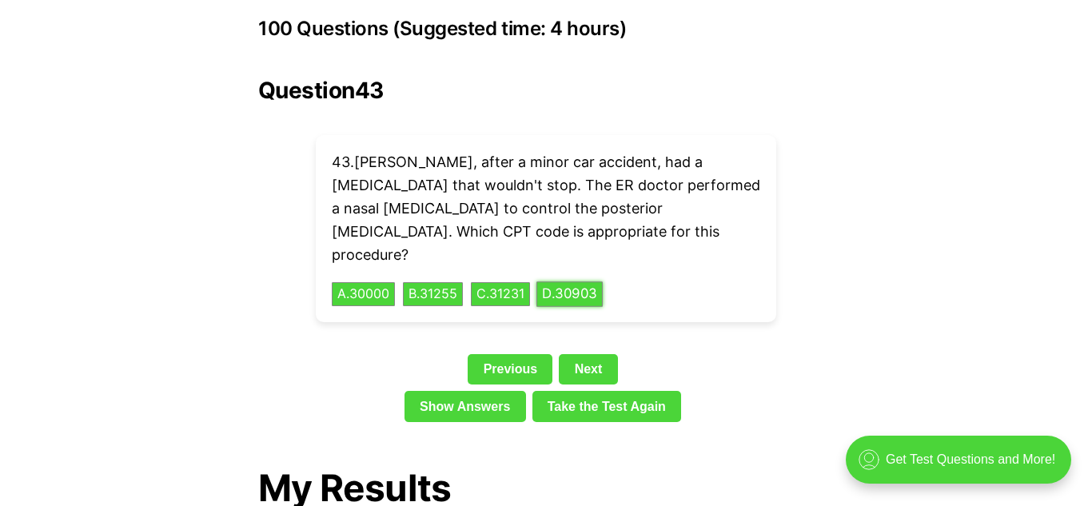
click at [580, 282] on button "D . 30903" at bounding box center [569, 294] width 66 height 25
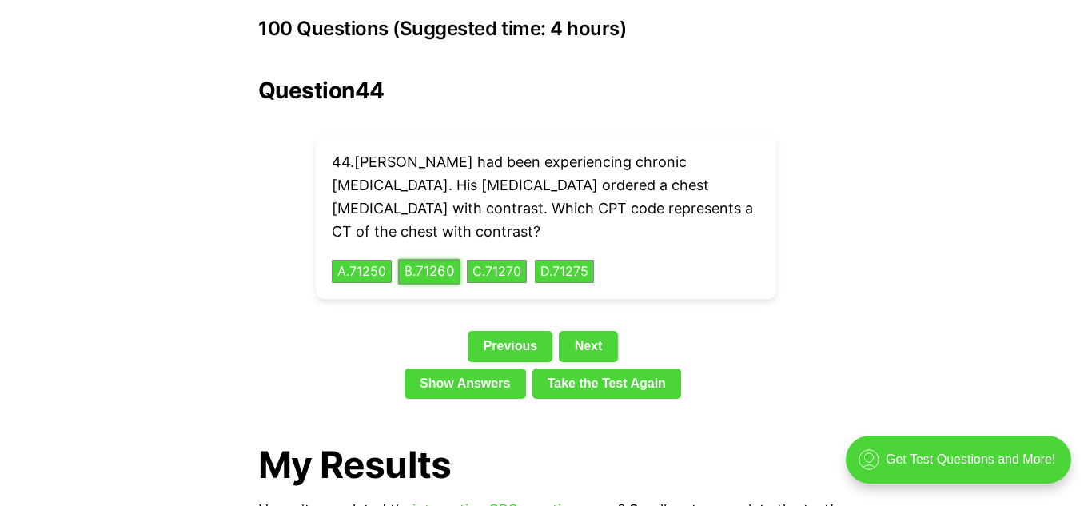
click at [420, 259] on button "B . 71260" at bounding box center [429, 271] width 62 height 25
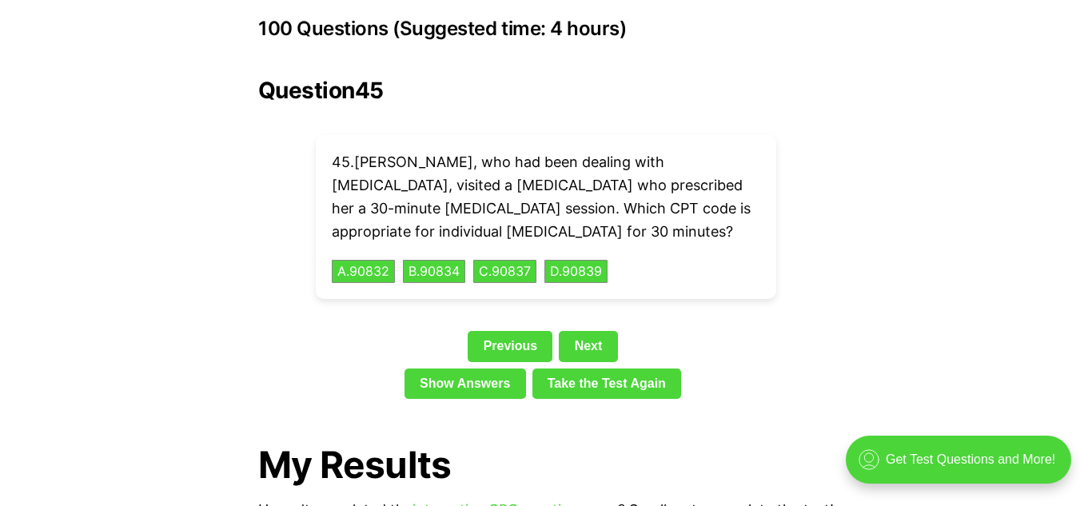
click at [575, 331] on link "Next" at bounding box center [588, 346] width 58 height 30
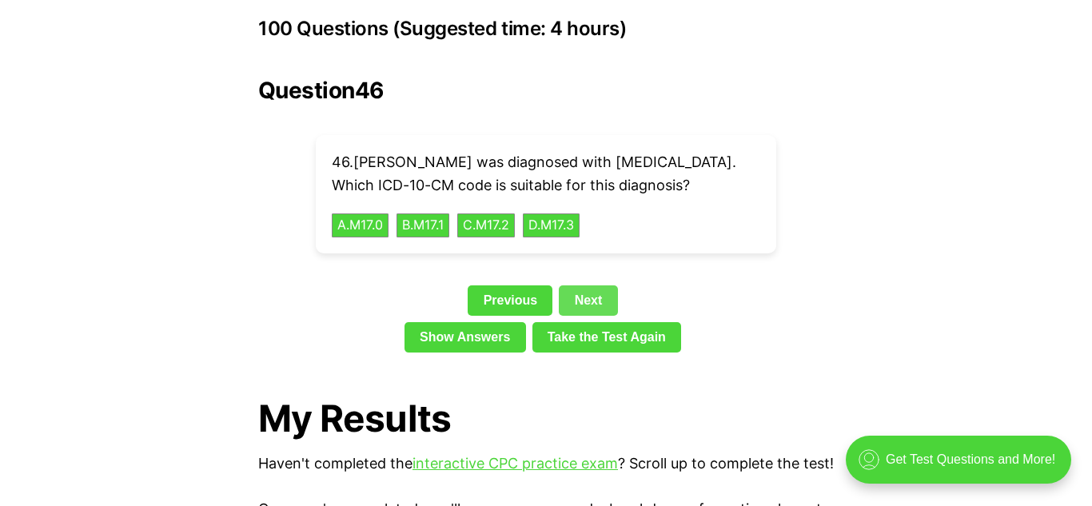
click at [581, 285] on link "Next" at bounding box center [588, 300] width 58 height 30
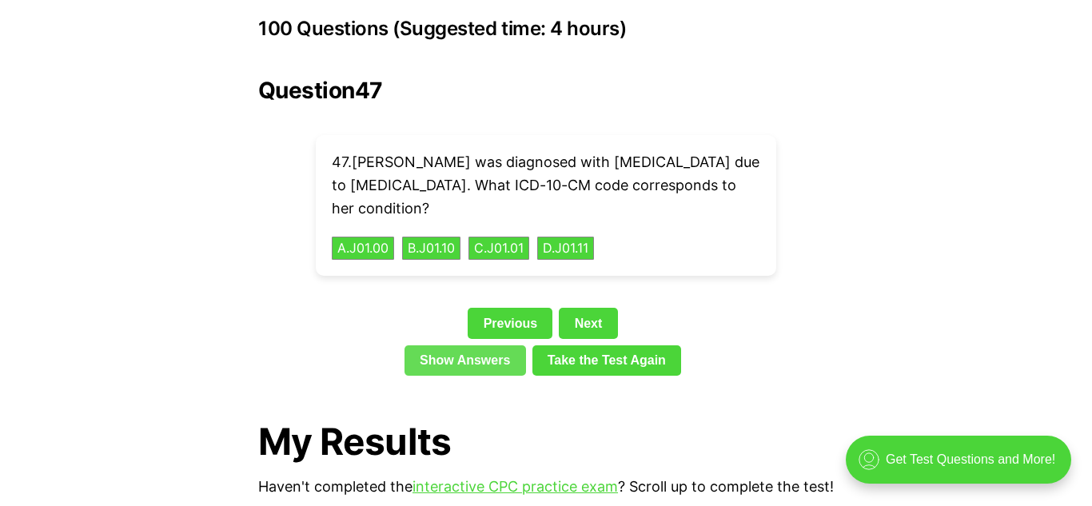
click at [475, 345] on link "Show Answers" at bounding box center [464, 360] width 121 height 30
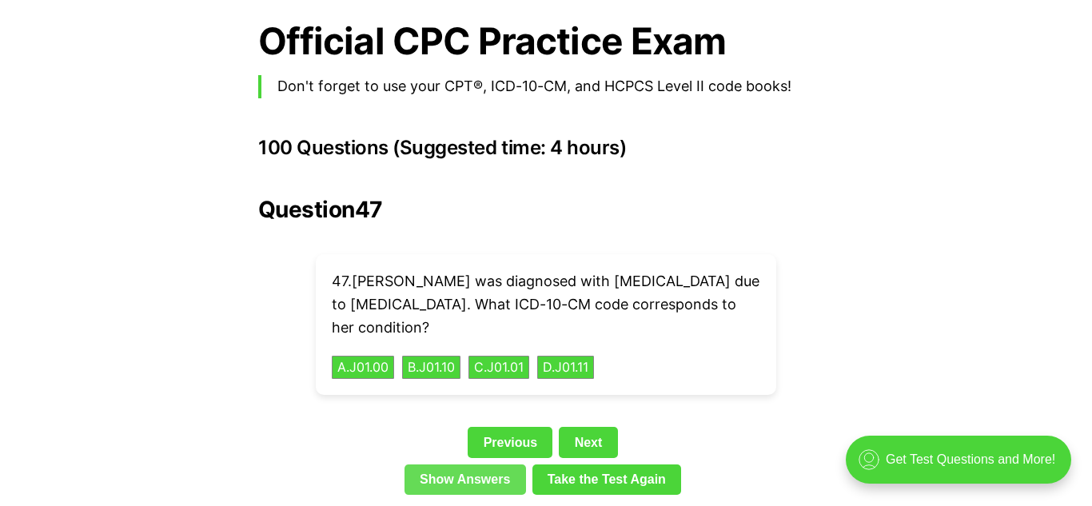
scroll to position [3460, 0]
